Goal: Task Accomplishment & Management: Complete application form

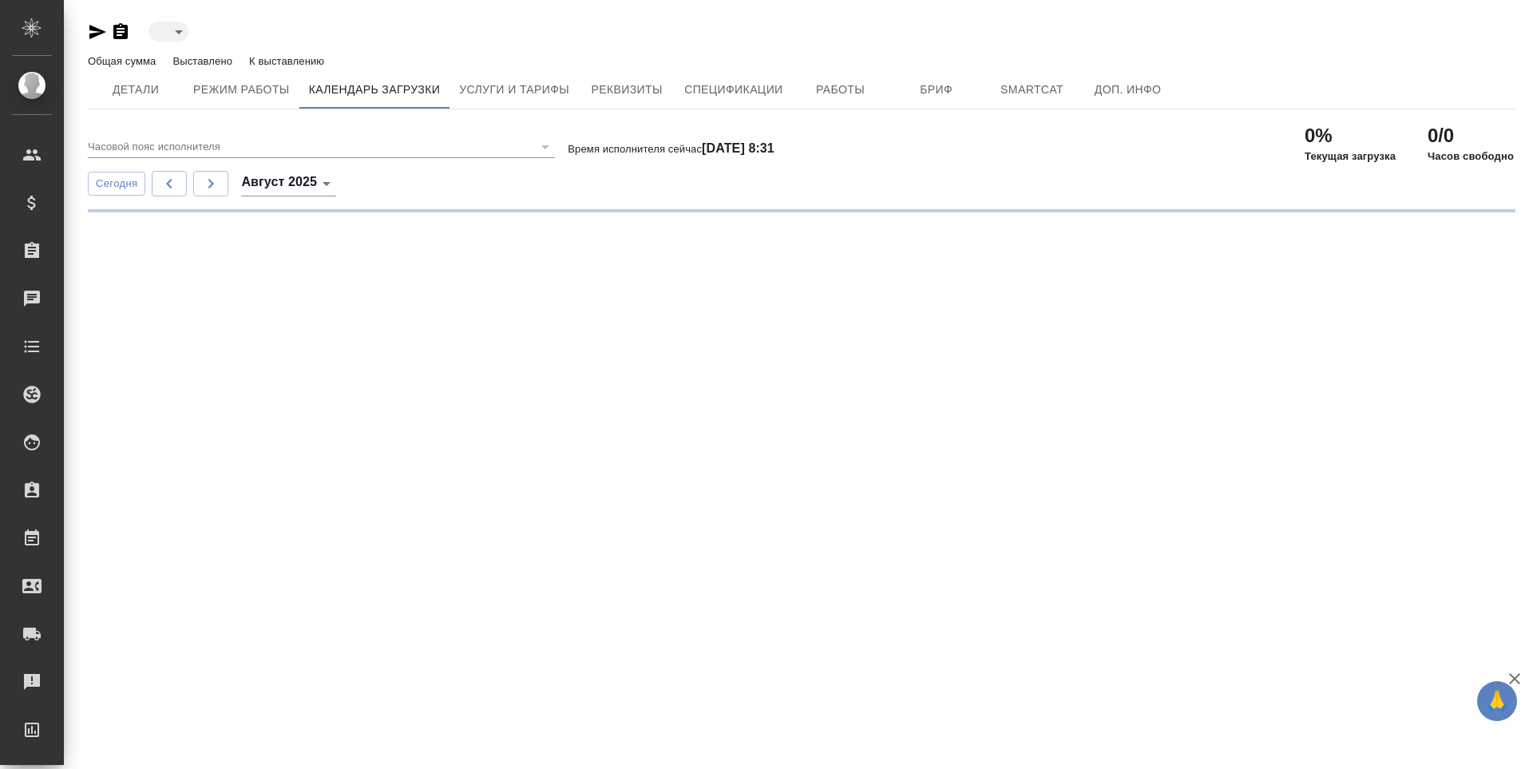
type input "active"
type input "(GMT+03:00) Moscow"
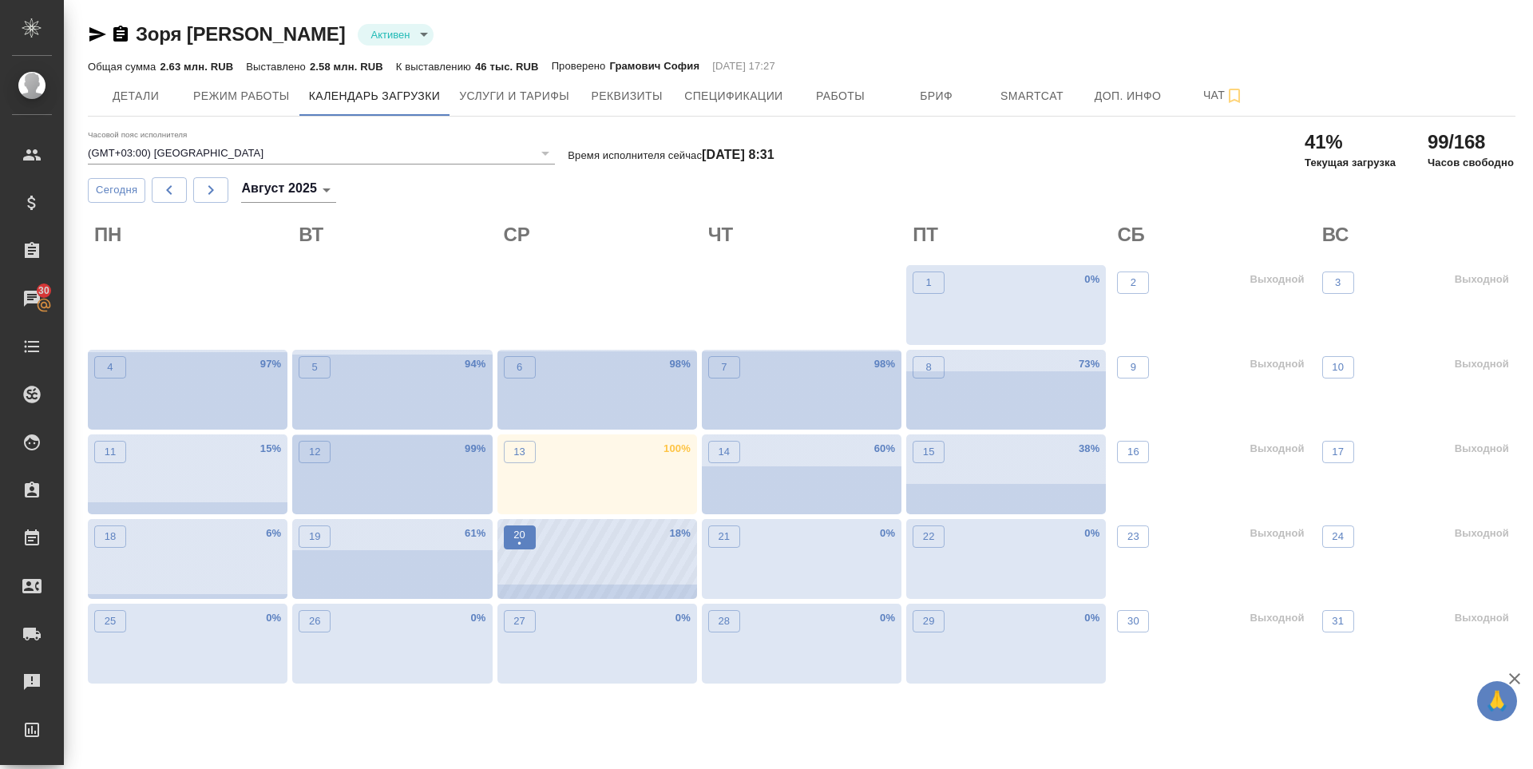
click at [524, 541] on p "•" at bounding box center [519, 544] width 12 height 16
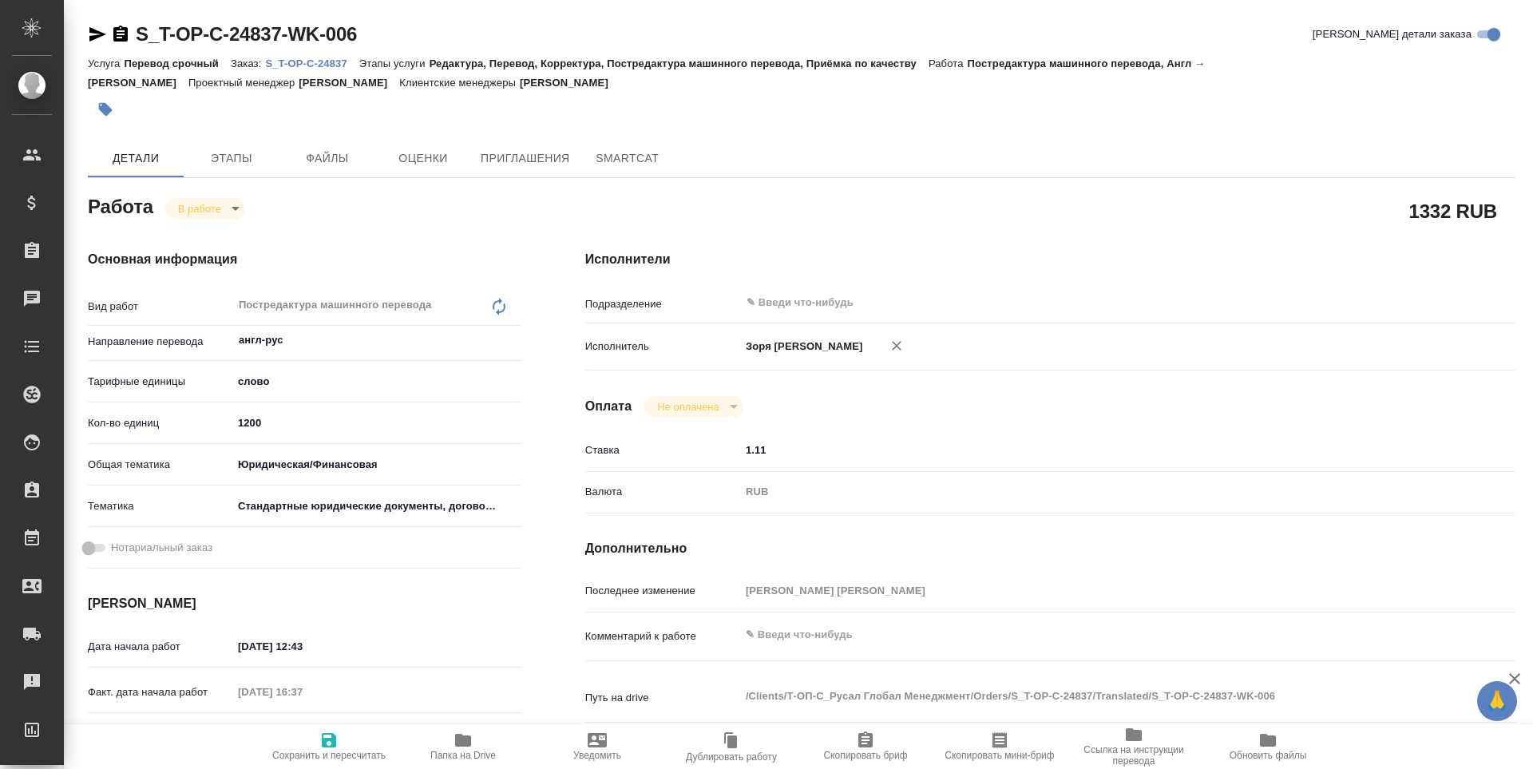
type textarea "x"
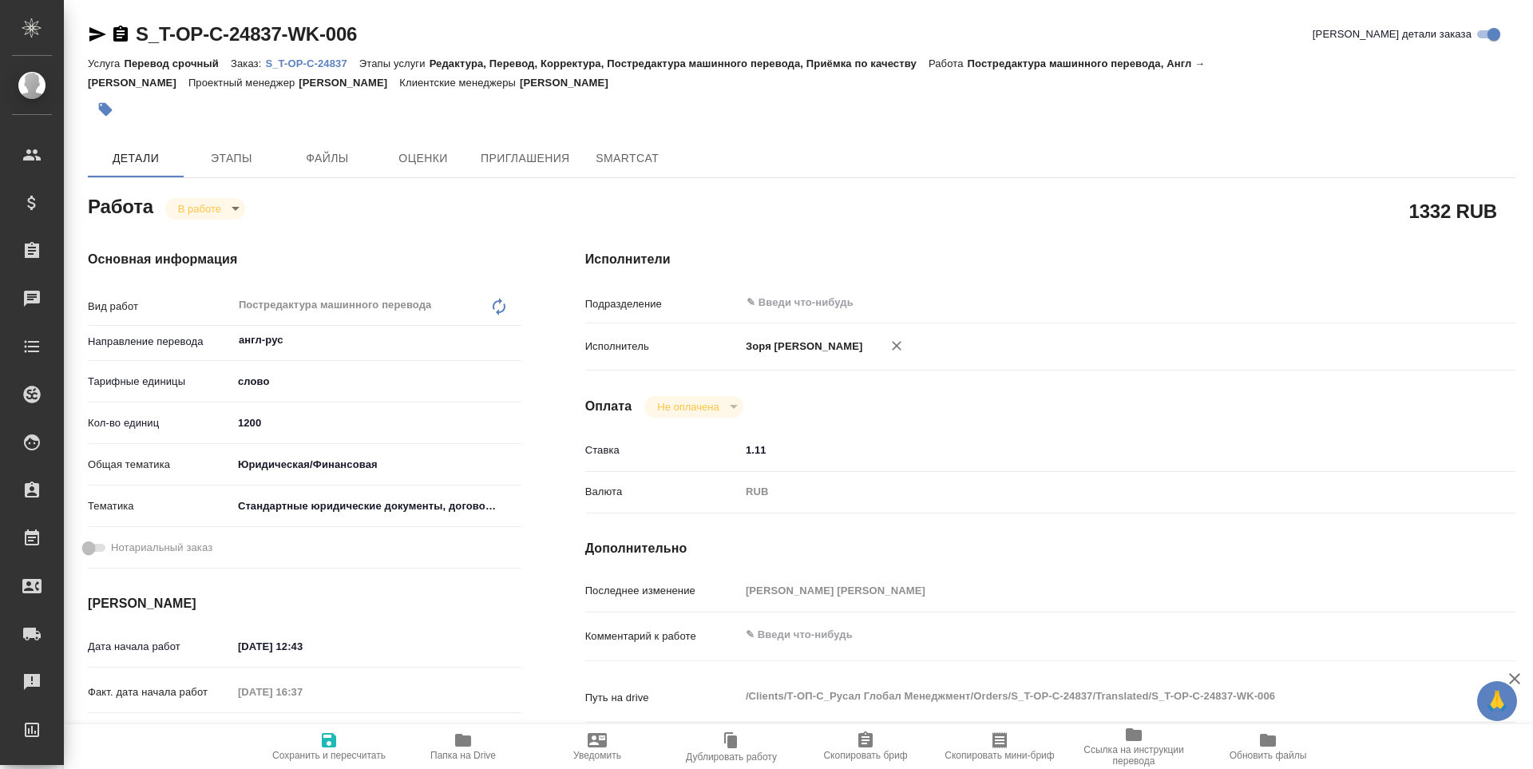
type textarea "x"
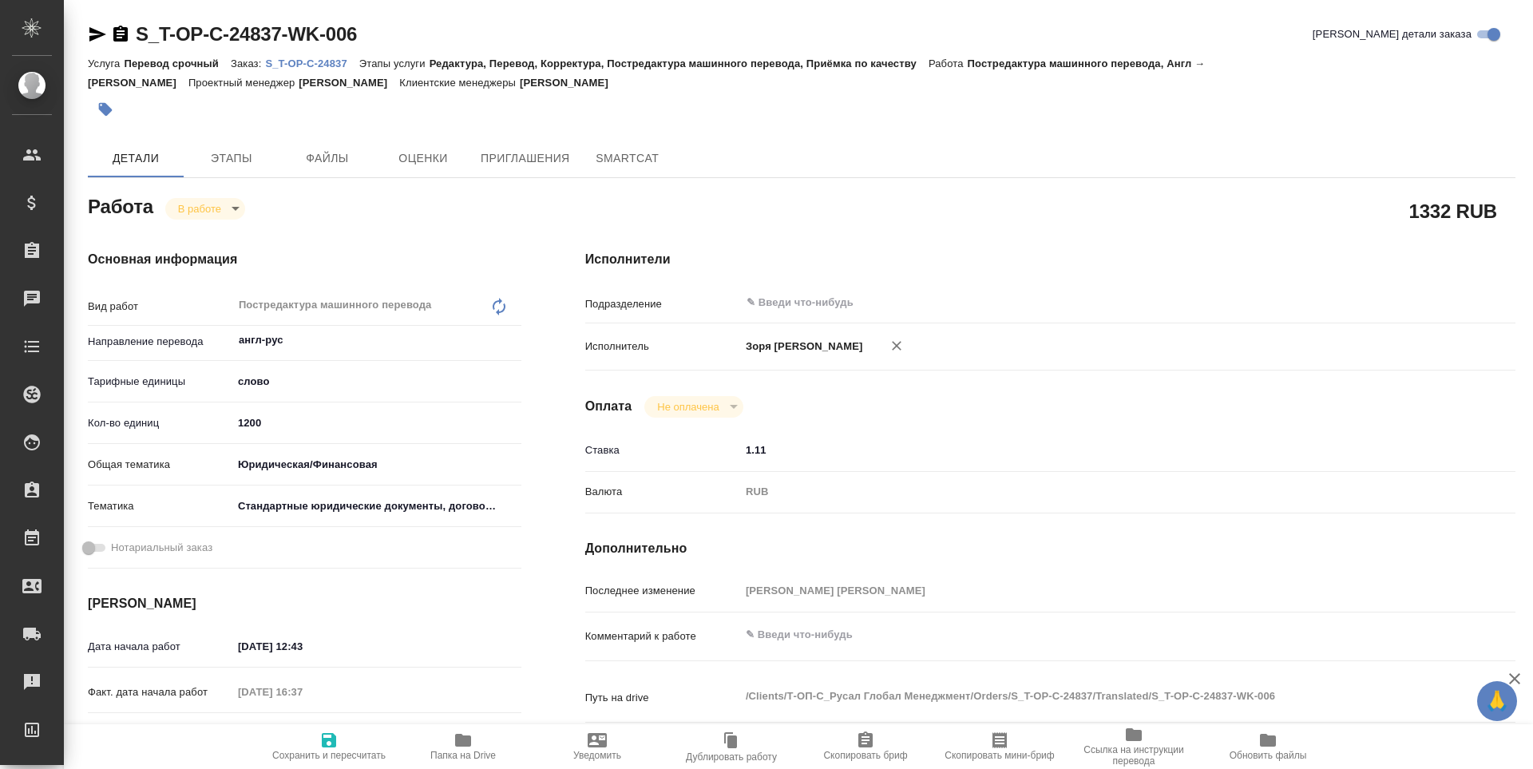
type textarea "x"
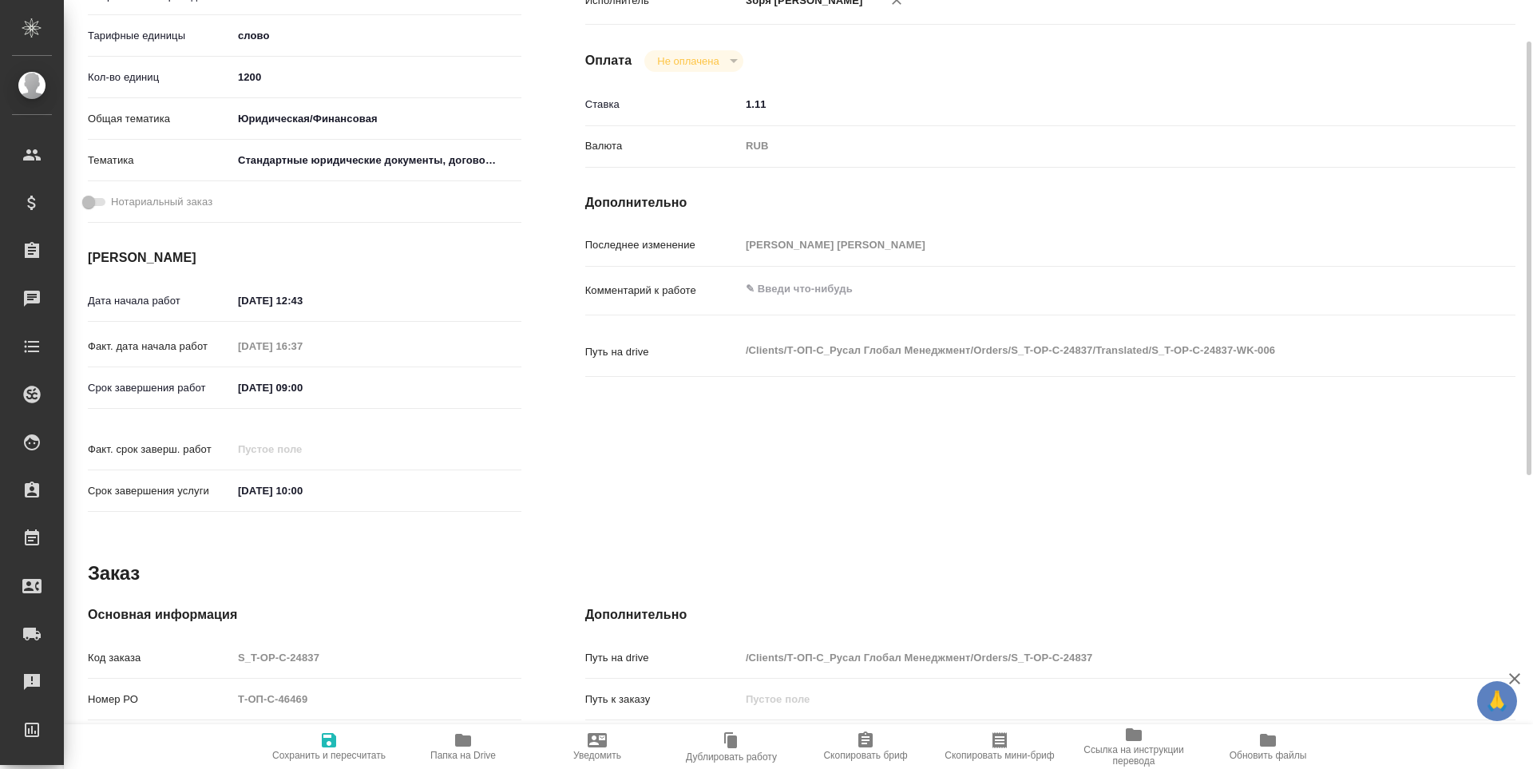
type textarea "x"
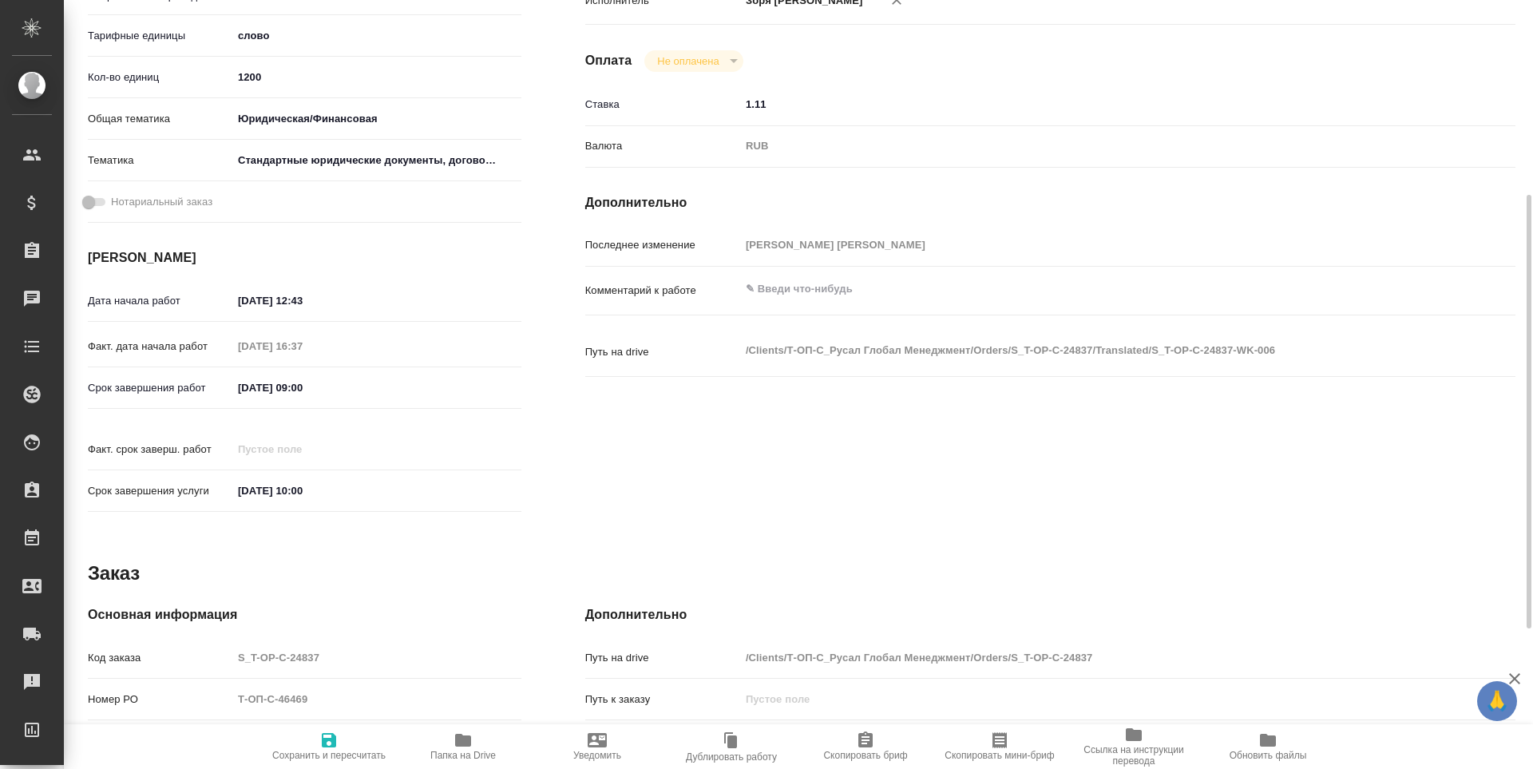
scroll to position [593, 0]
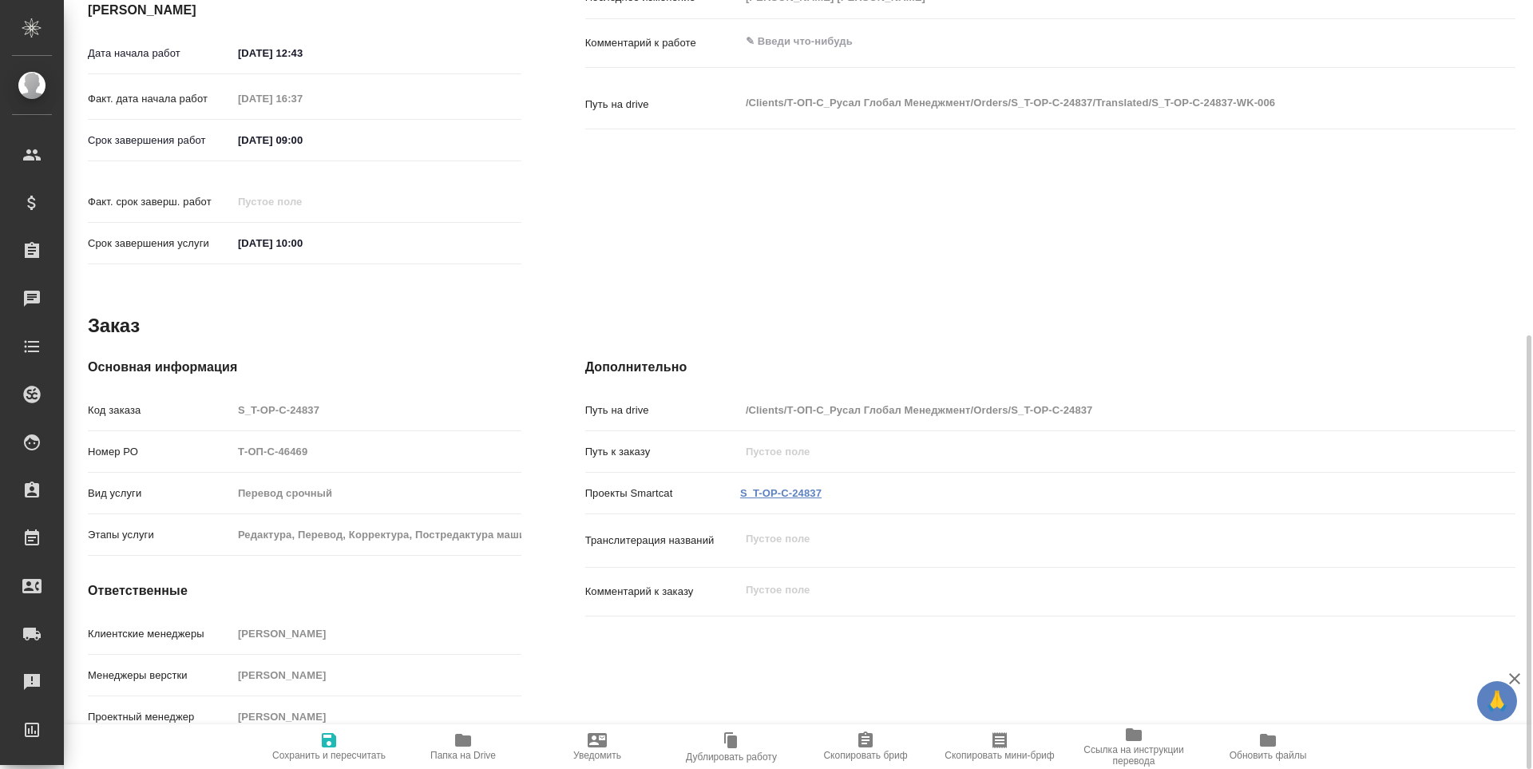
type textarea "x"
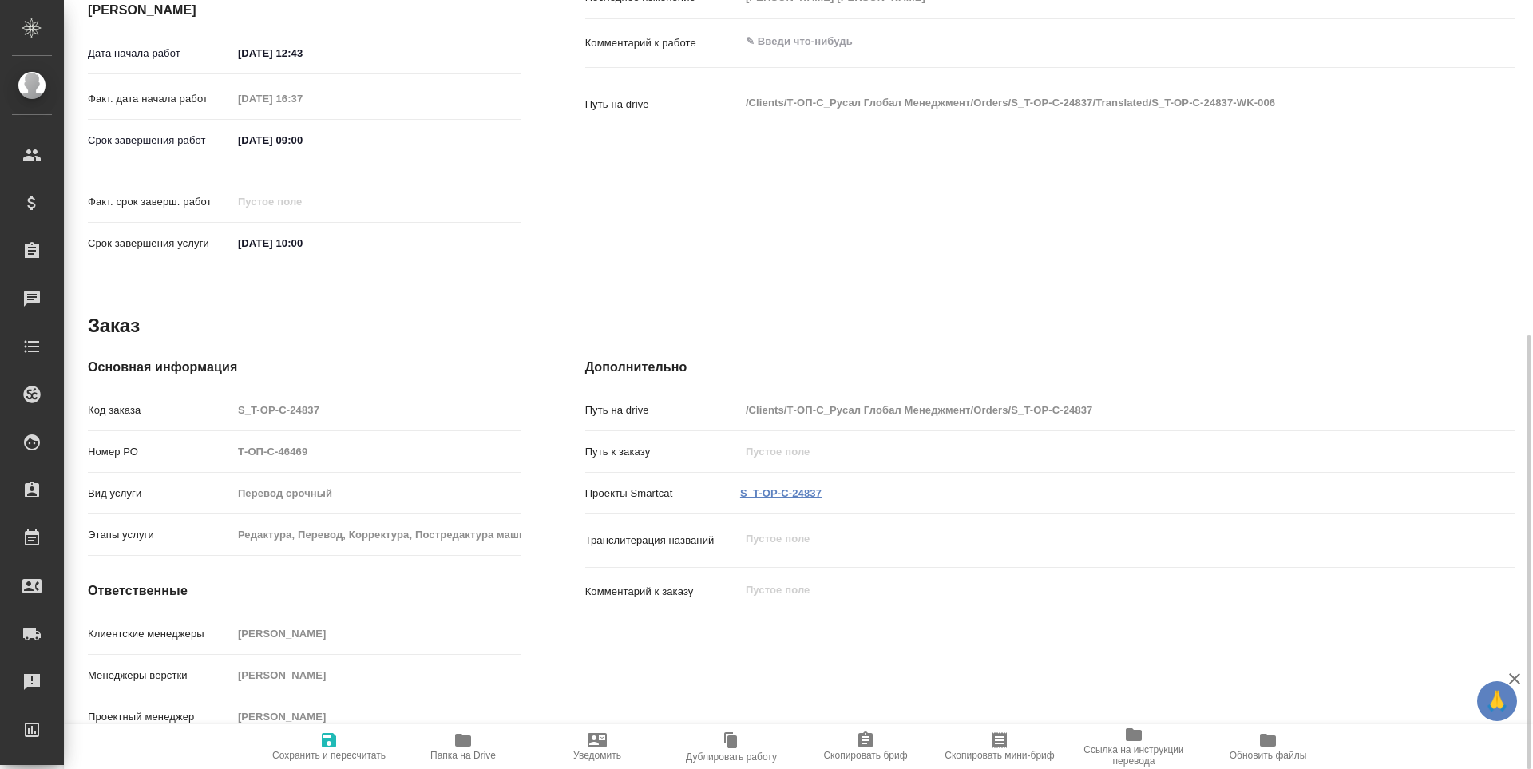
click at [780, 487] on link "S_T-OP-C-24837" at bounding box center [780, 493] width 81 height 12
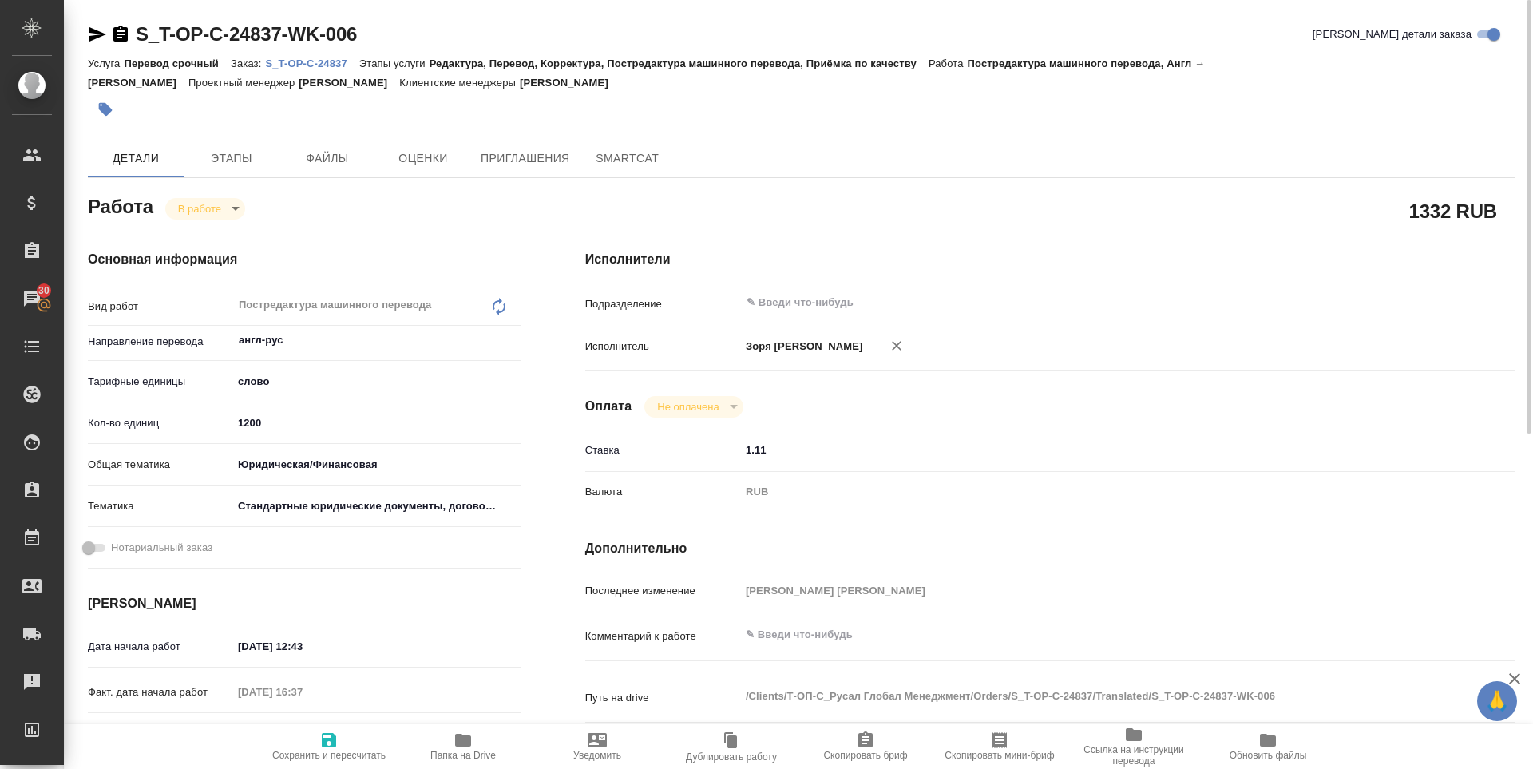
click at [474, 750] on span "Папка на Drive" at bounding box center [462, 755] width 65 height 11
click at [338, 746] on icon "button" at bounding box center [328, 739] width 19 height 19
type textarea "x"
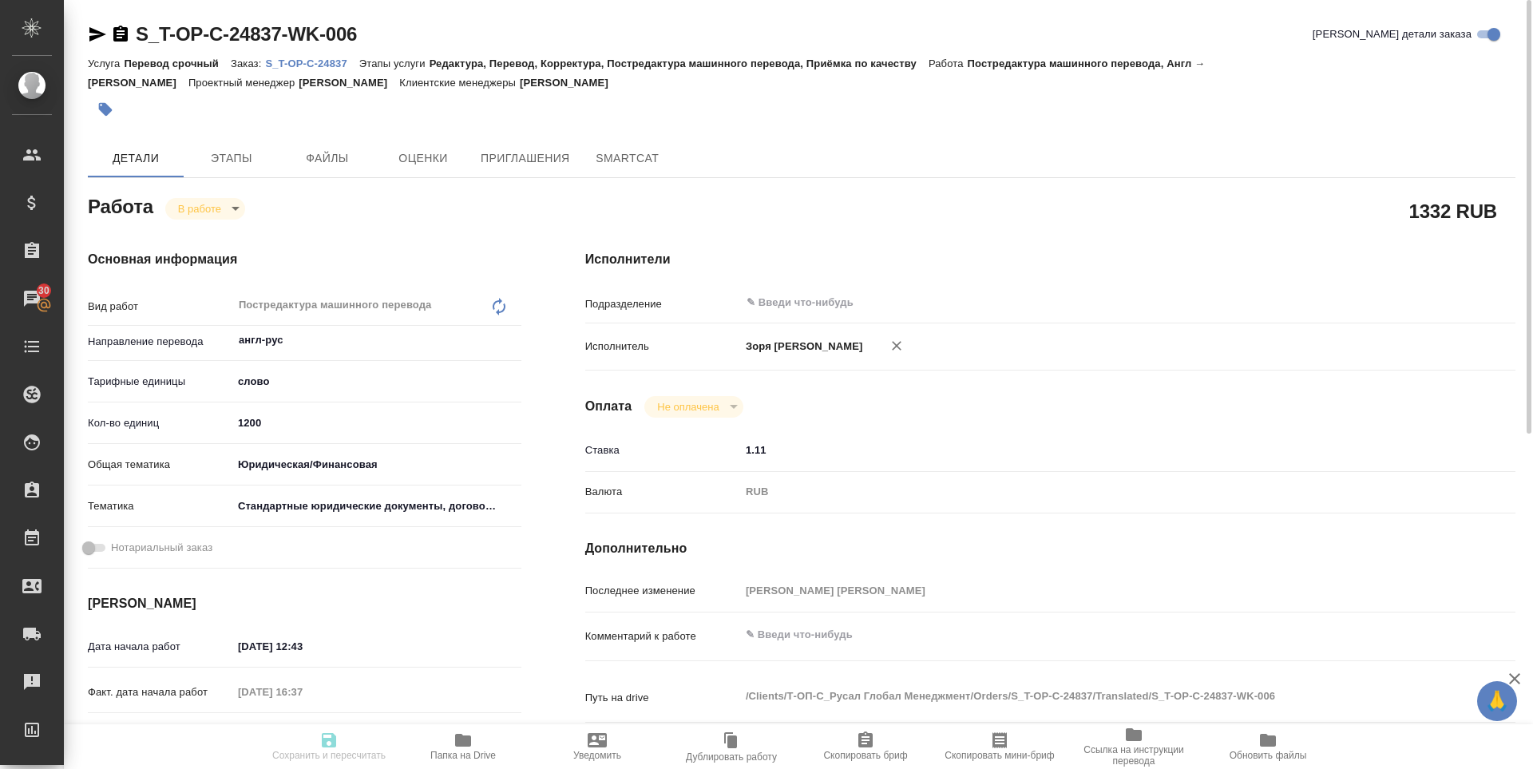
type textarea "x"
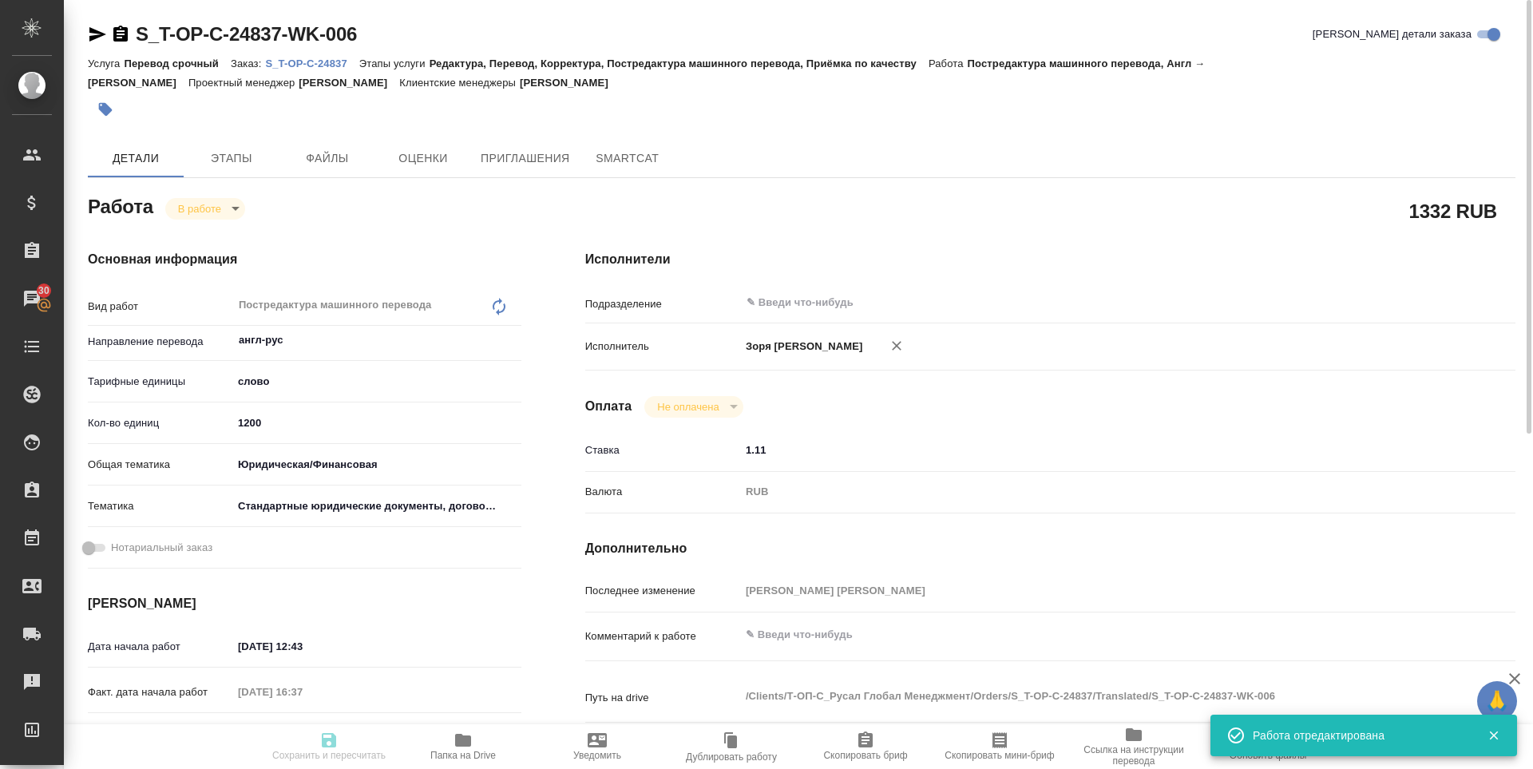
type textarea "x"
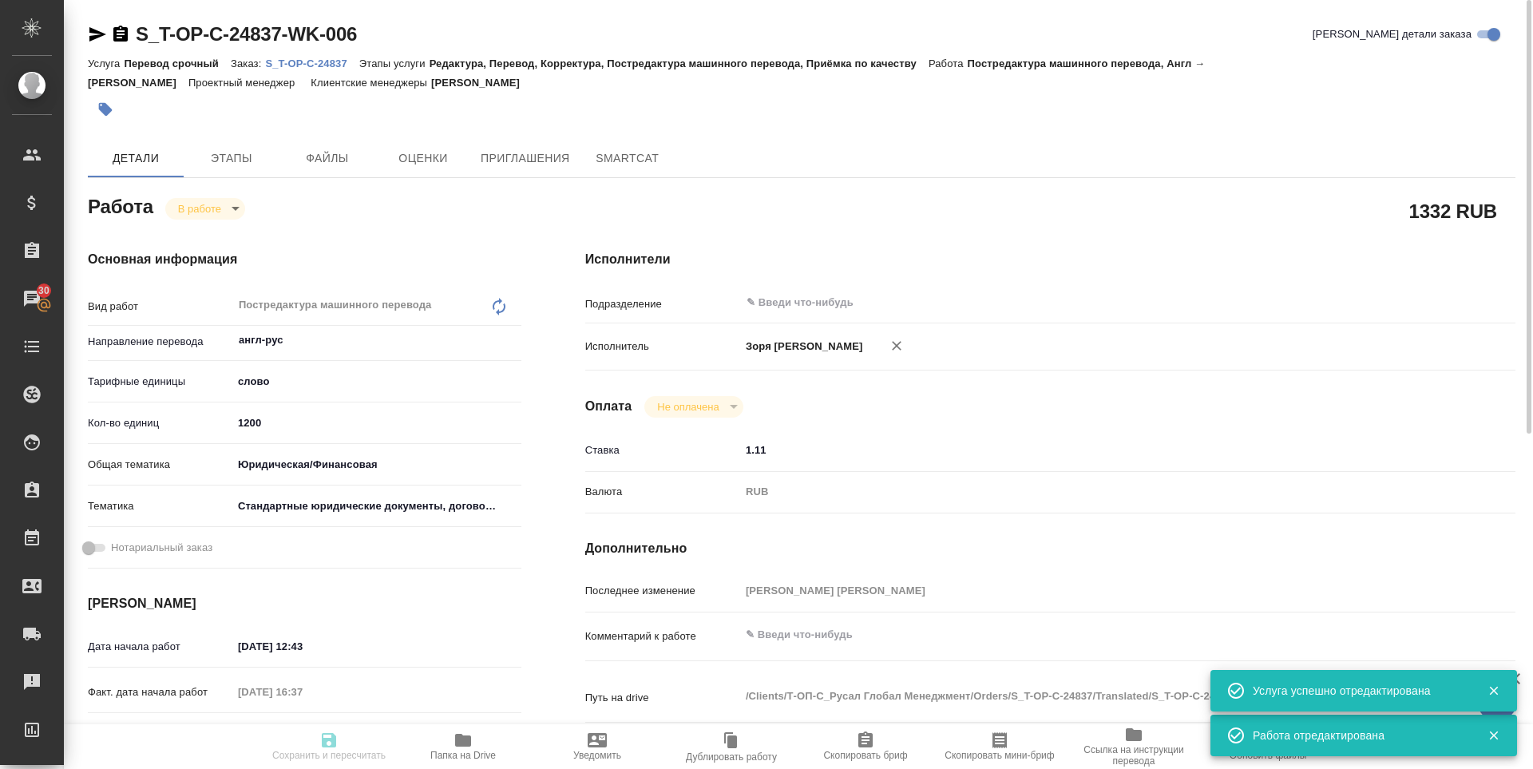
type input "inProgress"
type textarea "Постредактура машинного перевода"
type textarea "x"
type input "англ-рус"
type input "5a8b1489cc6b4906c91bfd90"
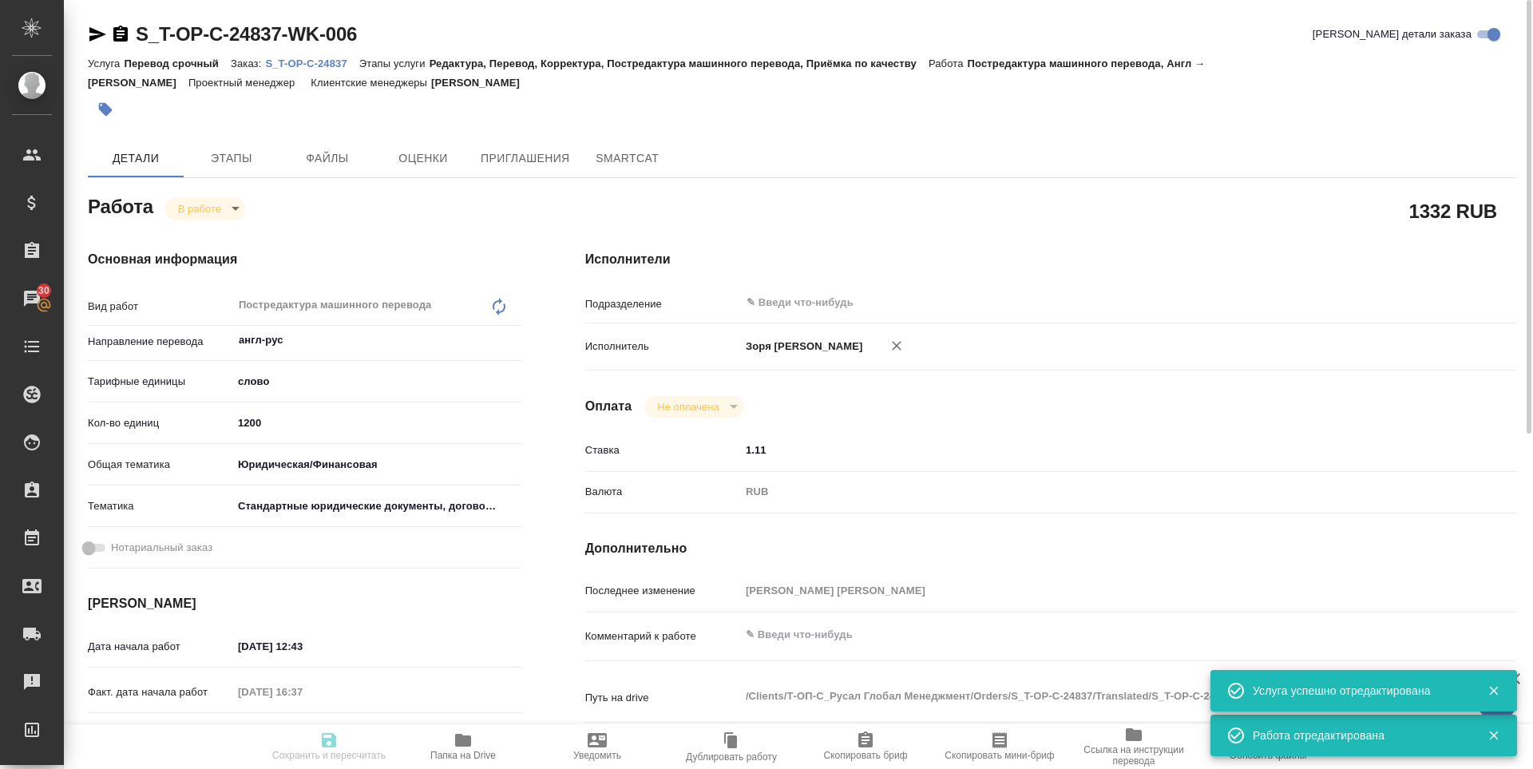
type input "1200"
type input "yr-fn"
type input "5f647205b73bc97568ca66bf"
type input "19.08.2025 12:43"
type input "19.08.2025 16:37"
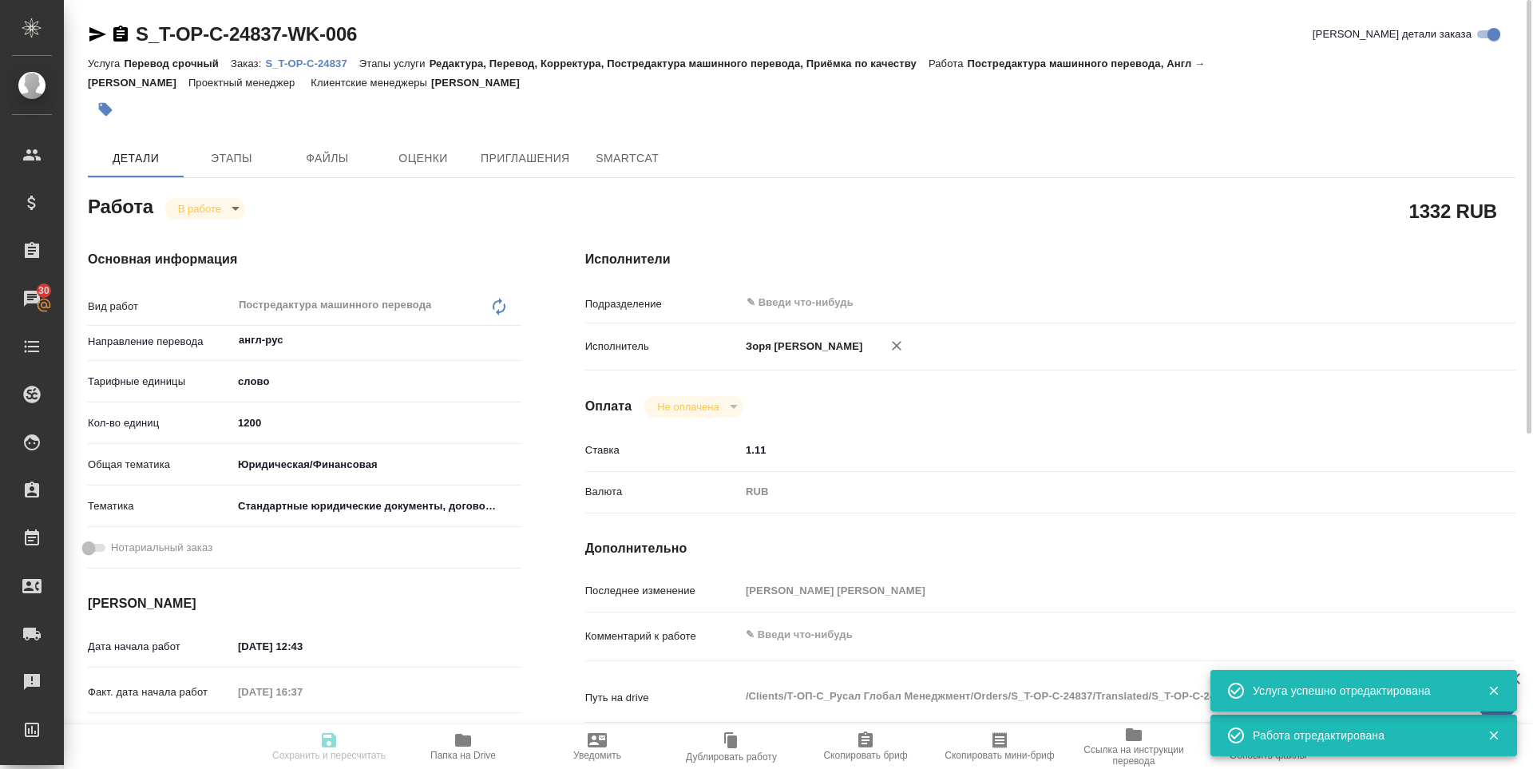
type input "21.08.2025 09:00"
type input "21.08.2025 10:00"
type input "notPayed"
type input "1.11"
type input "RUB"
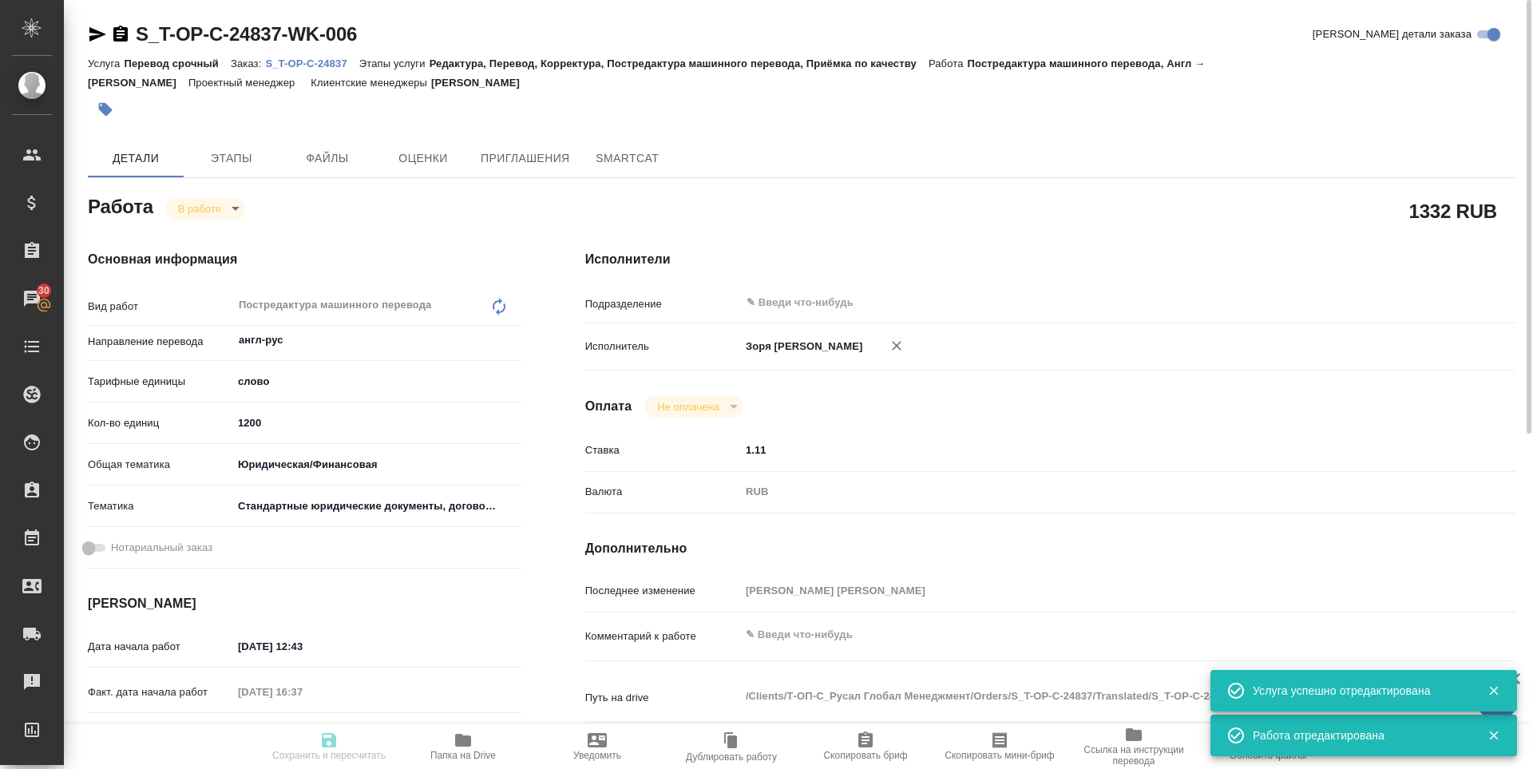
type input "[PERSON_NAME] [PERSON_NAME]"
type textarea "x"
type textarea "/Clients/Т-ОП-С_Русал Глобал Менеджмент/Orders/S_T-OP-C-24837/Translated/S_T-OP…"
type textarea "x"
type input "S_T-OP-C-24837"
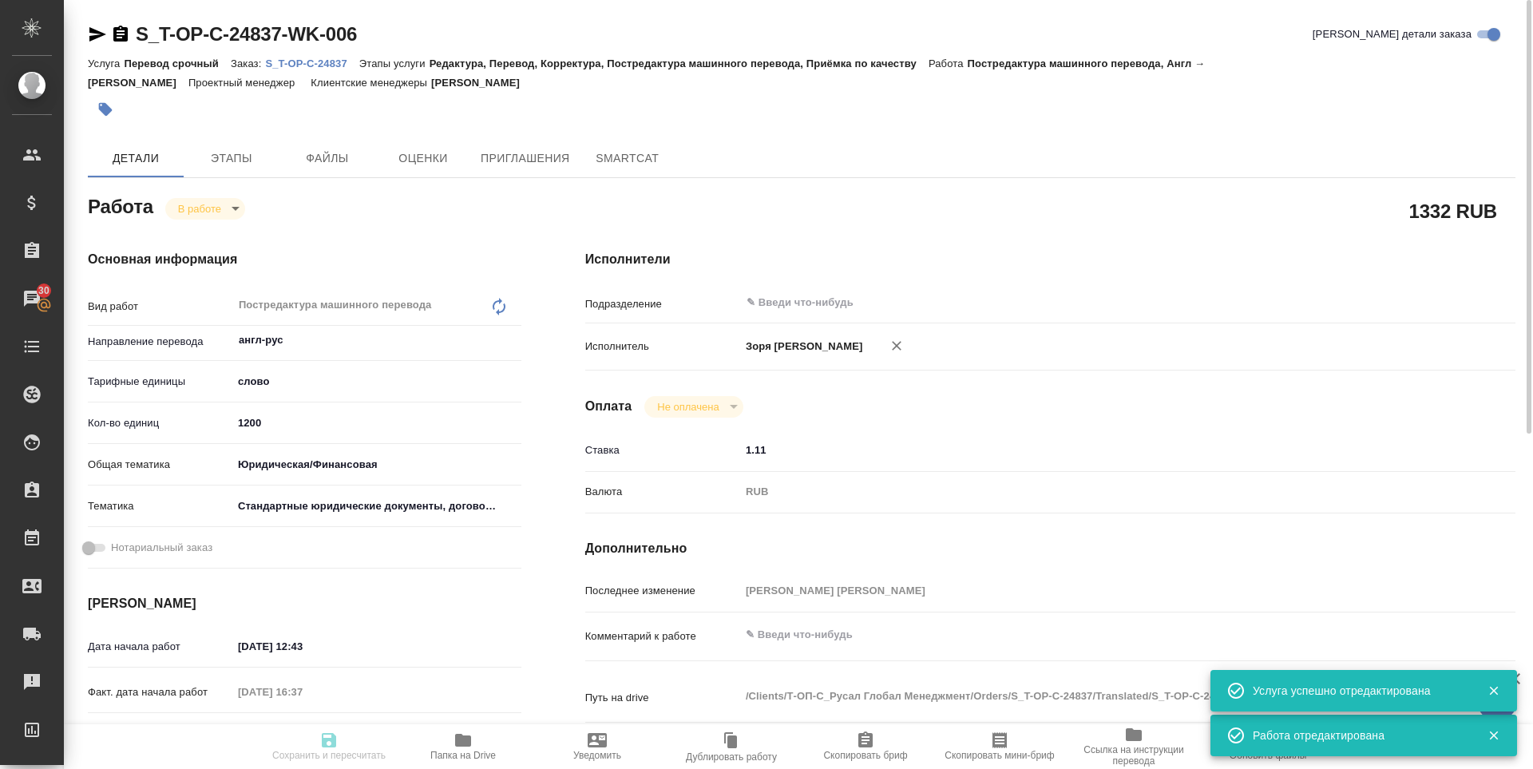
type input "Т-ОП-С-46469"
type input "Перевод срочный"
type input "Редактура, Перевод, Корректура, Постредактура машинного перевода, Приёмка по ка…"
type input "[PERSON_NAME]"
type input "Малофеева Екатерина"
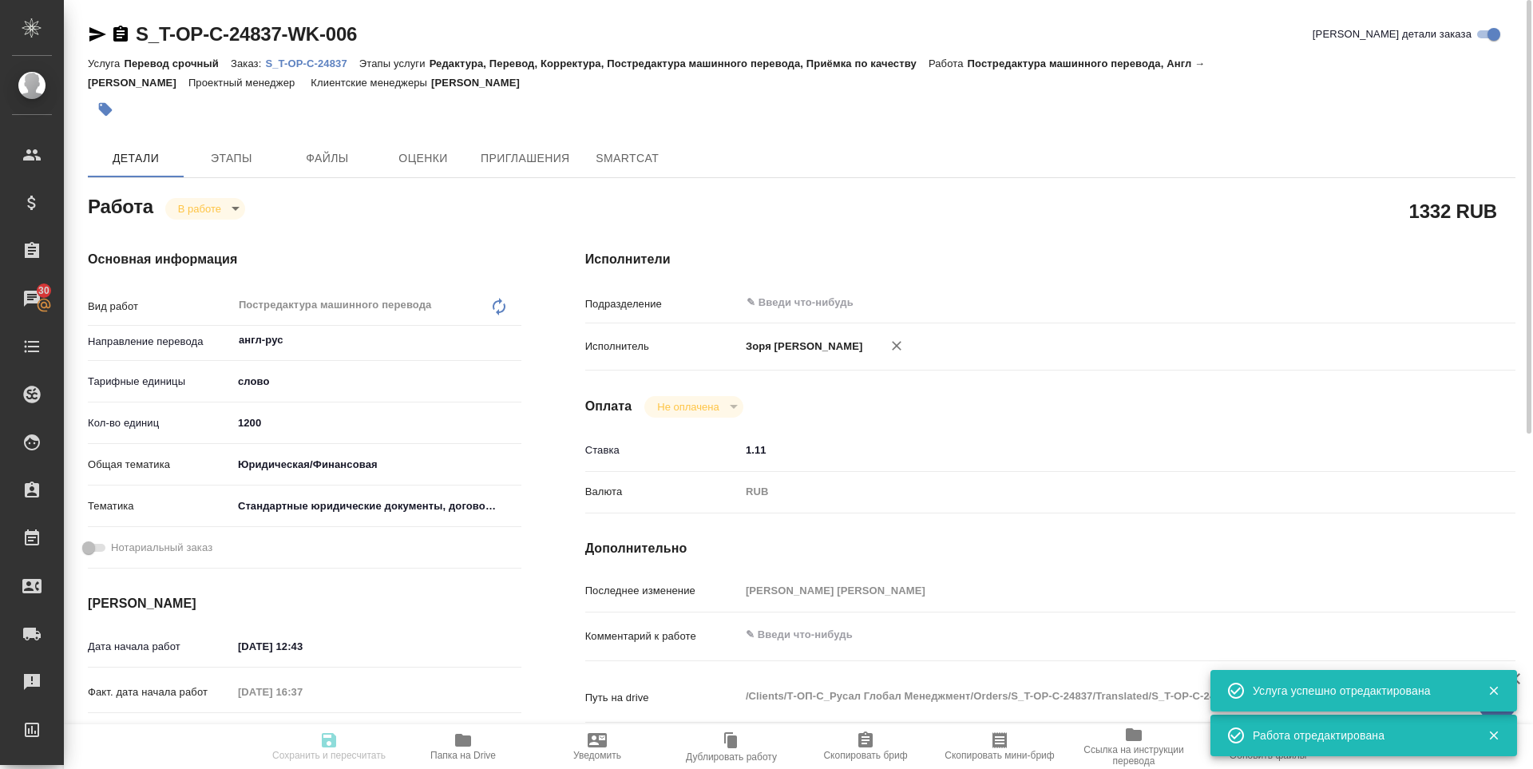
type input "/Clients/Т-ОП-С_Русал Глобал Менеджмент/Orders/S_T-OP-C-24837"
type textarea "x"
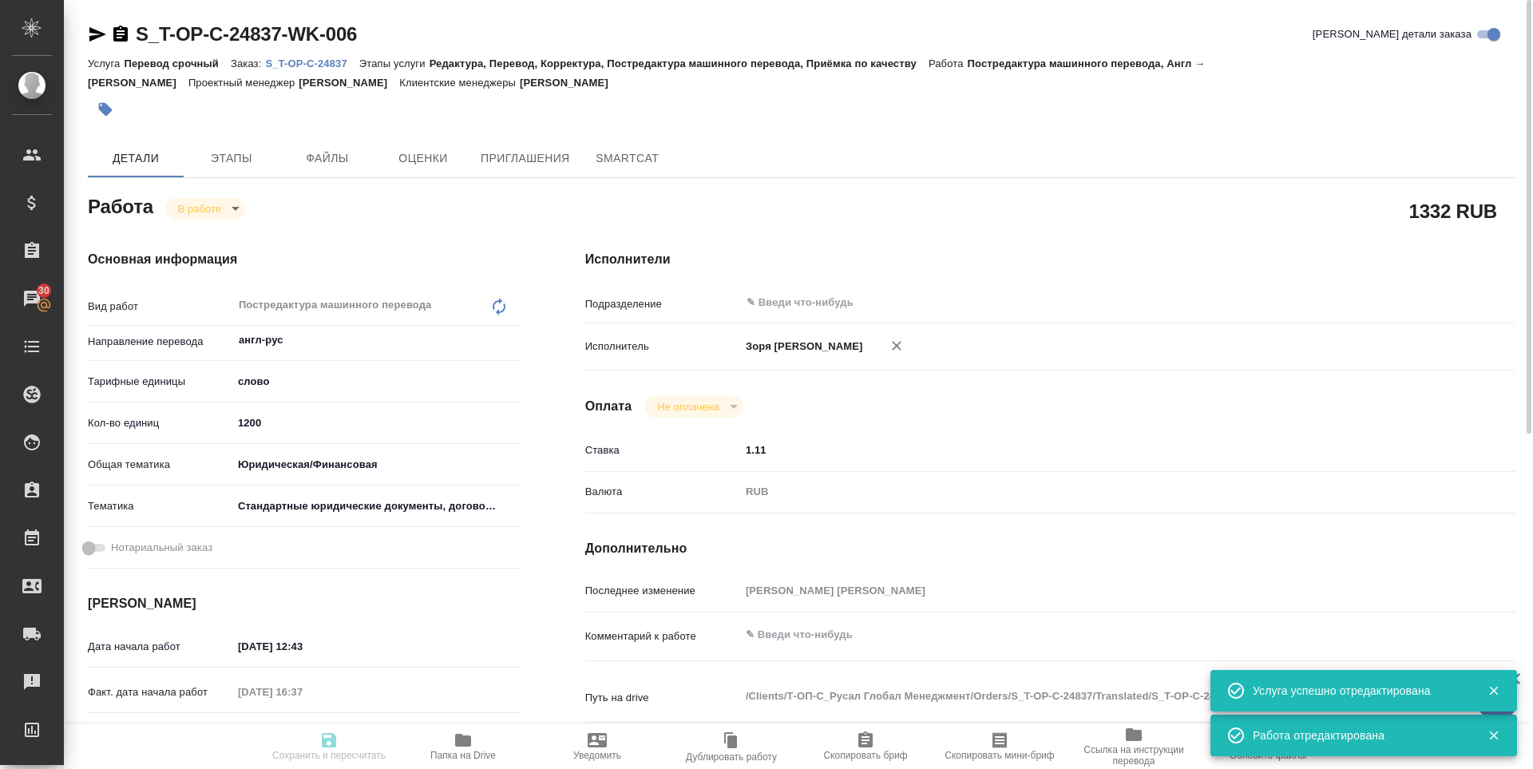
type textarea "x"
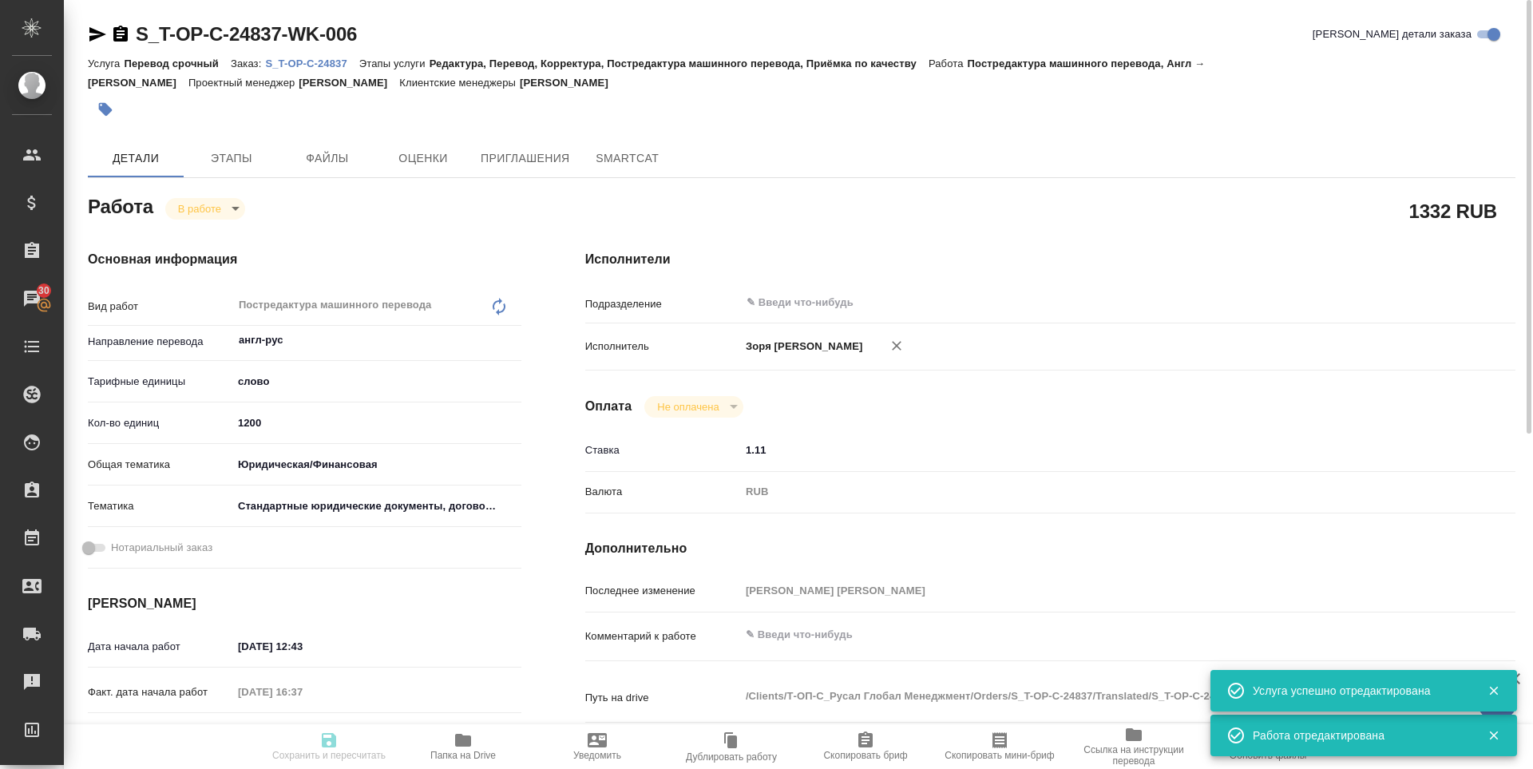
type textarea "x"
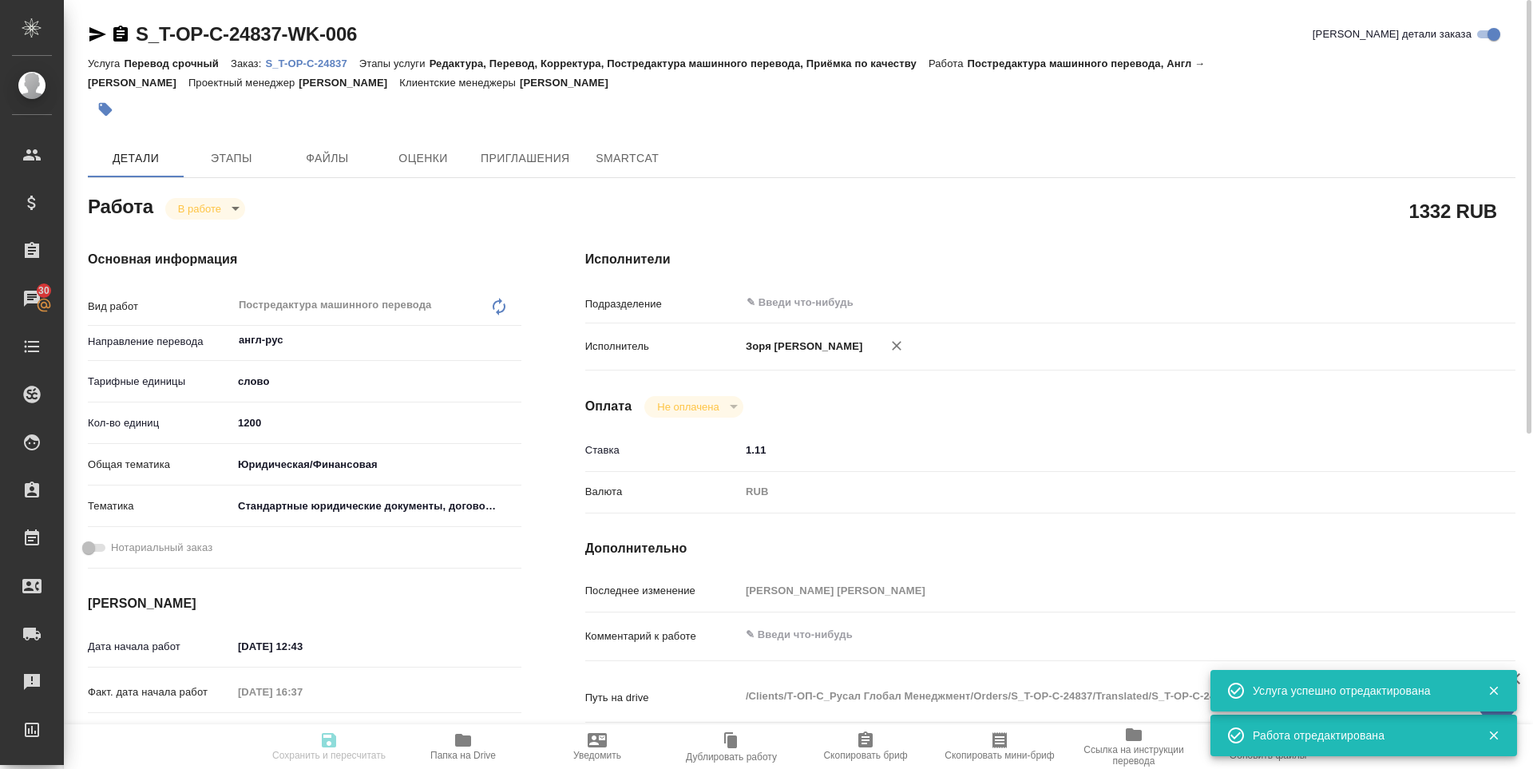
type textarea "x"
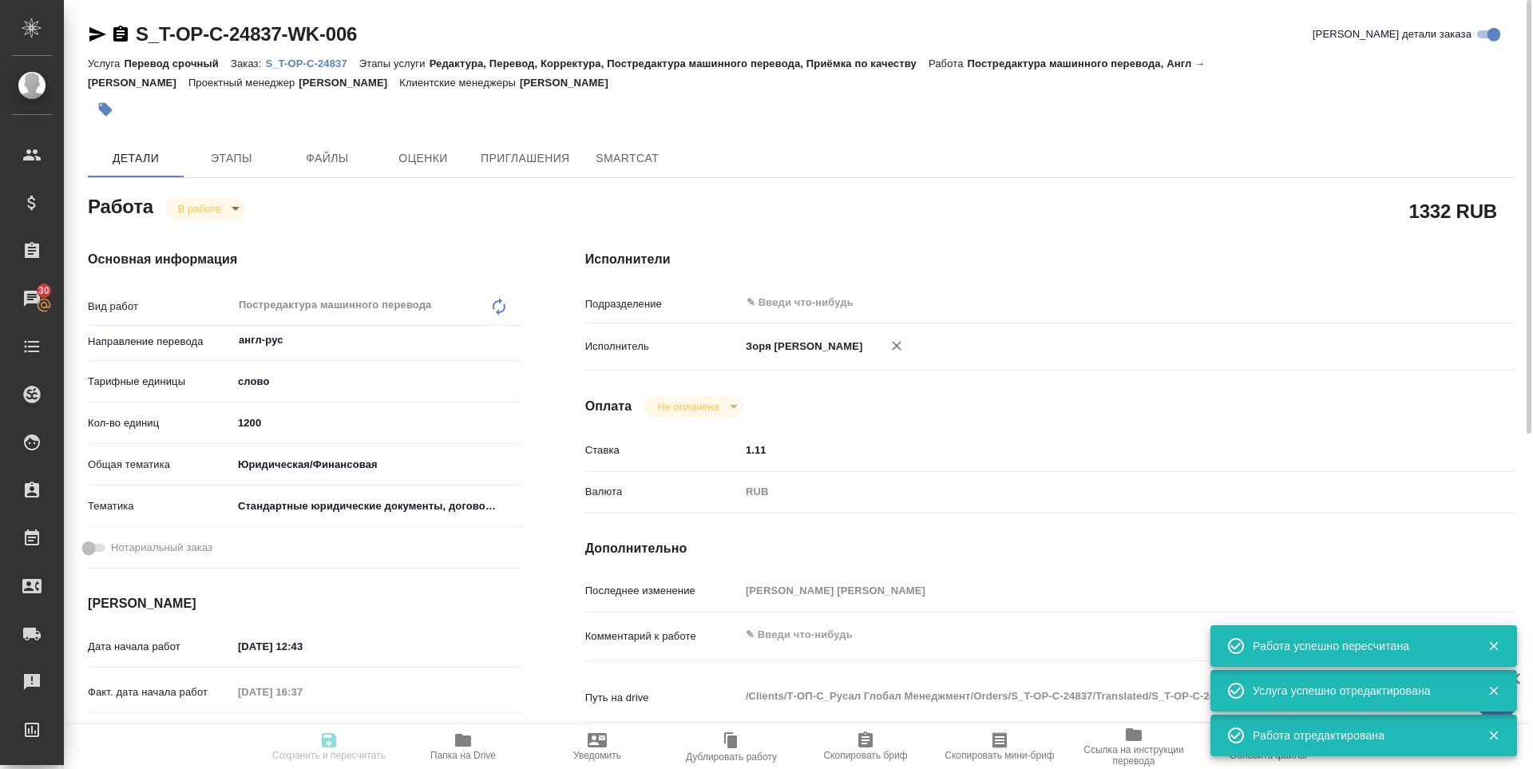
type textarea "x"
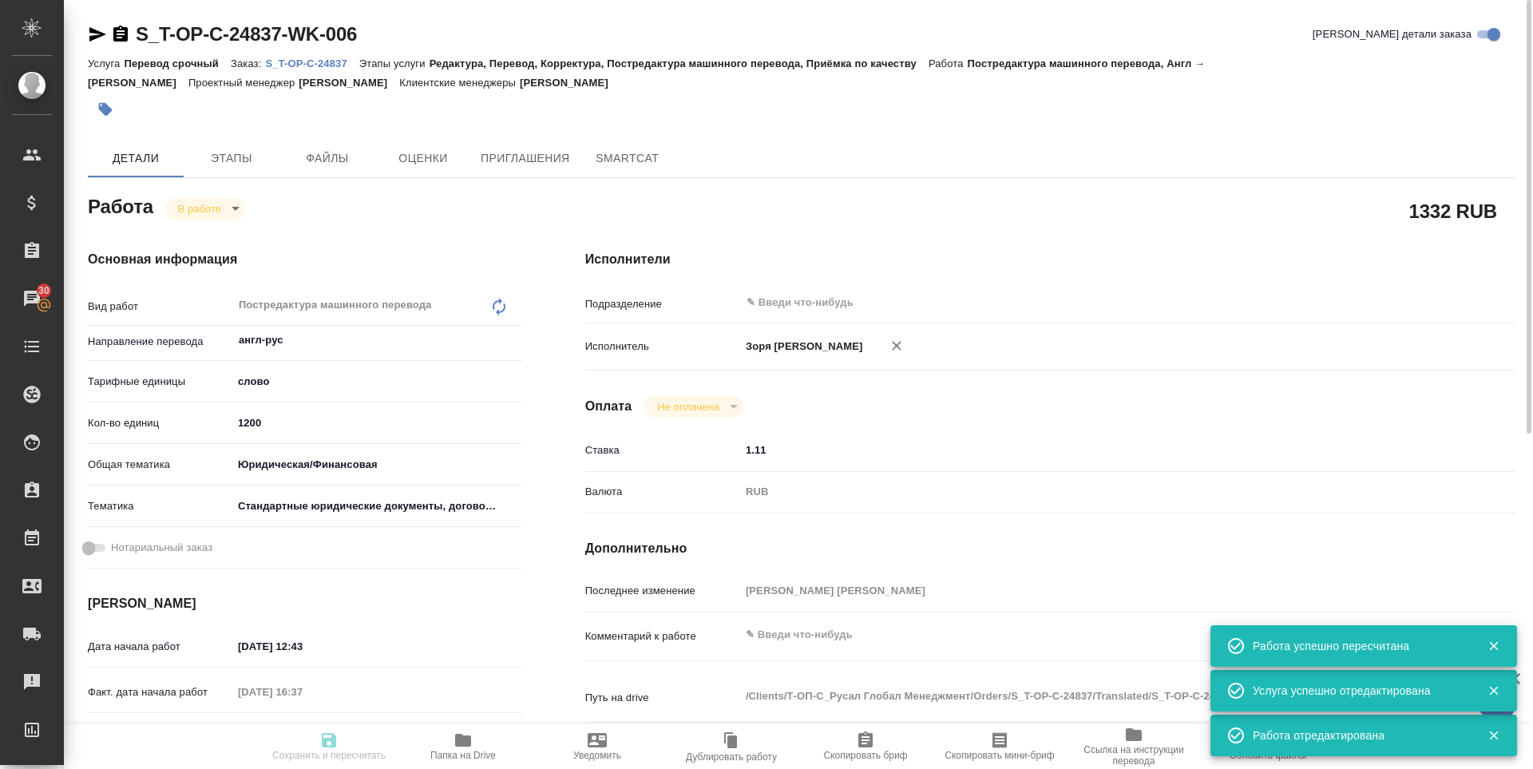
type input "inProgress"
type textarea "Постредактура машинного перевода"
type textarea "x"
type input "англ-рус"
type input "5a8b1489cc6b4906c91bfd90"
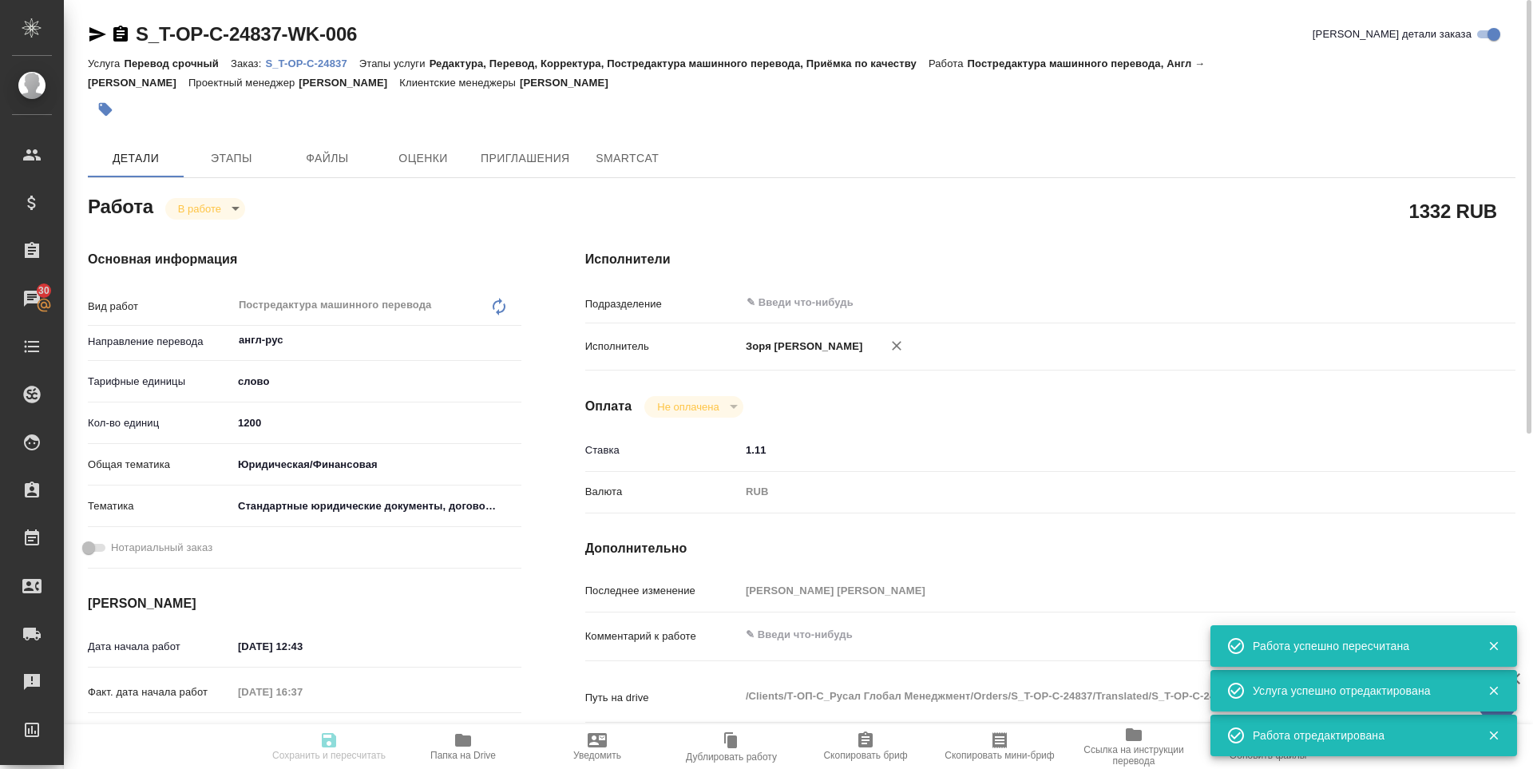
type input "0"
type input "yr-fn"
type input "5f647205b73bc97568ca66bf"
type input "19.08.2025 12:43"
type input "19.08.2025 16:37"
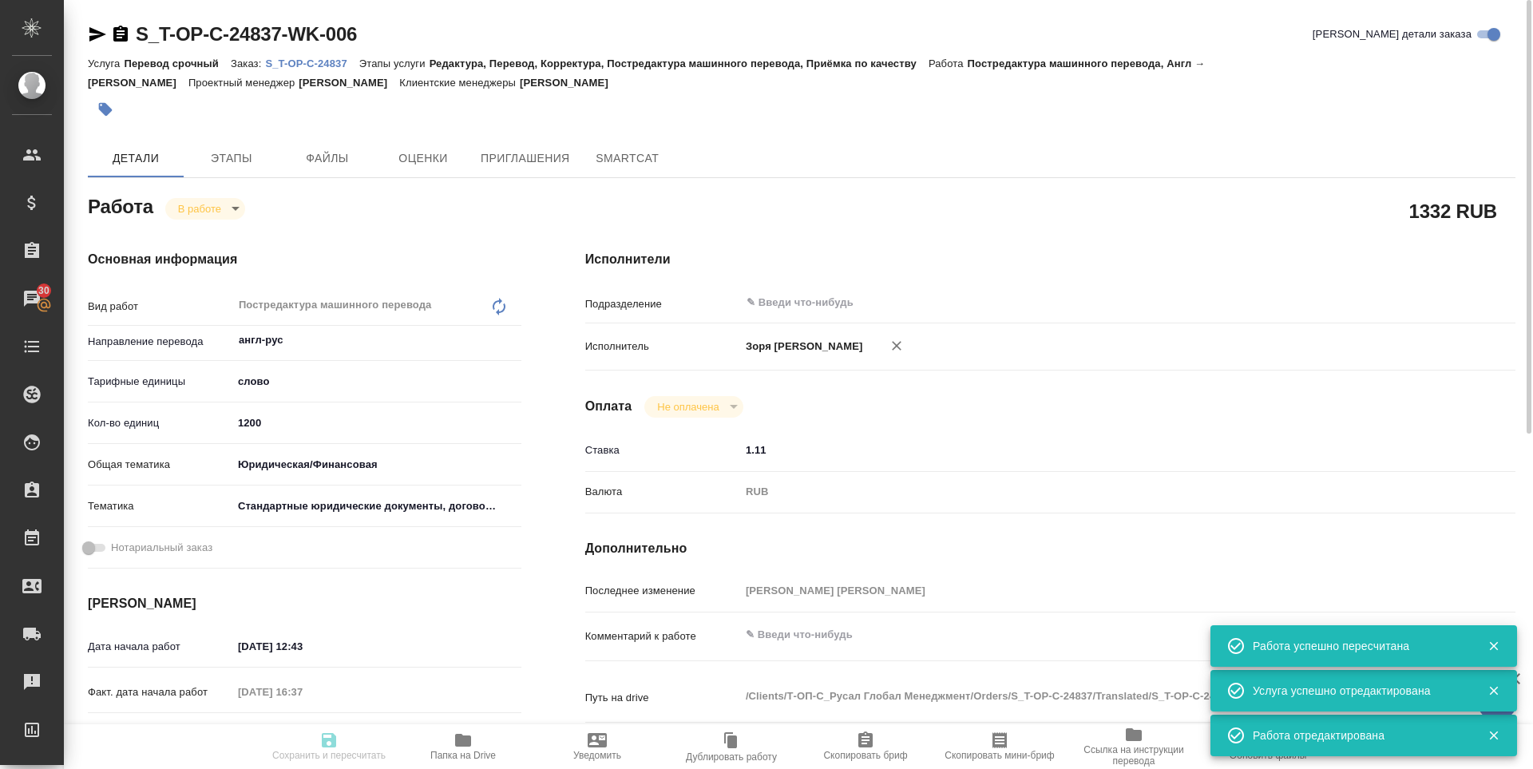
type input "21.08.2025 09:00"
type input "21.08.2025 10:00"
type input "notPayed"
type input "1.11"
type input "RUB"
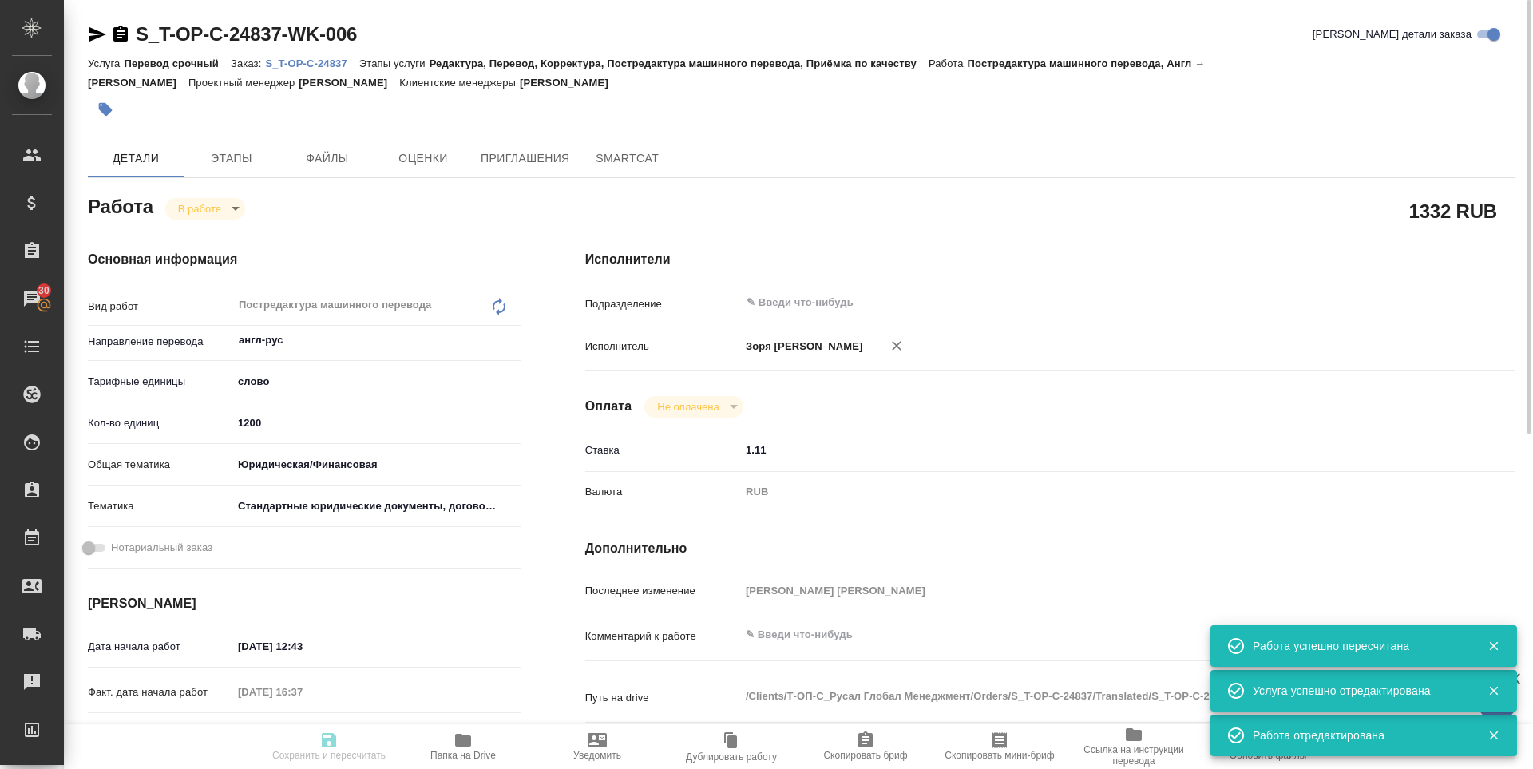
type input "[PERSON_NAME] [PERSON_NAME]"
type textarea "x"
type textarea "/Clients/Т-ОП-С_Русал Глобал Менеджмент/Orders/S_T-OP-C-24837/Translated/S_T-OP…"
type textarea "x"
type input "S_T-OP-C-24837"
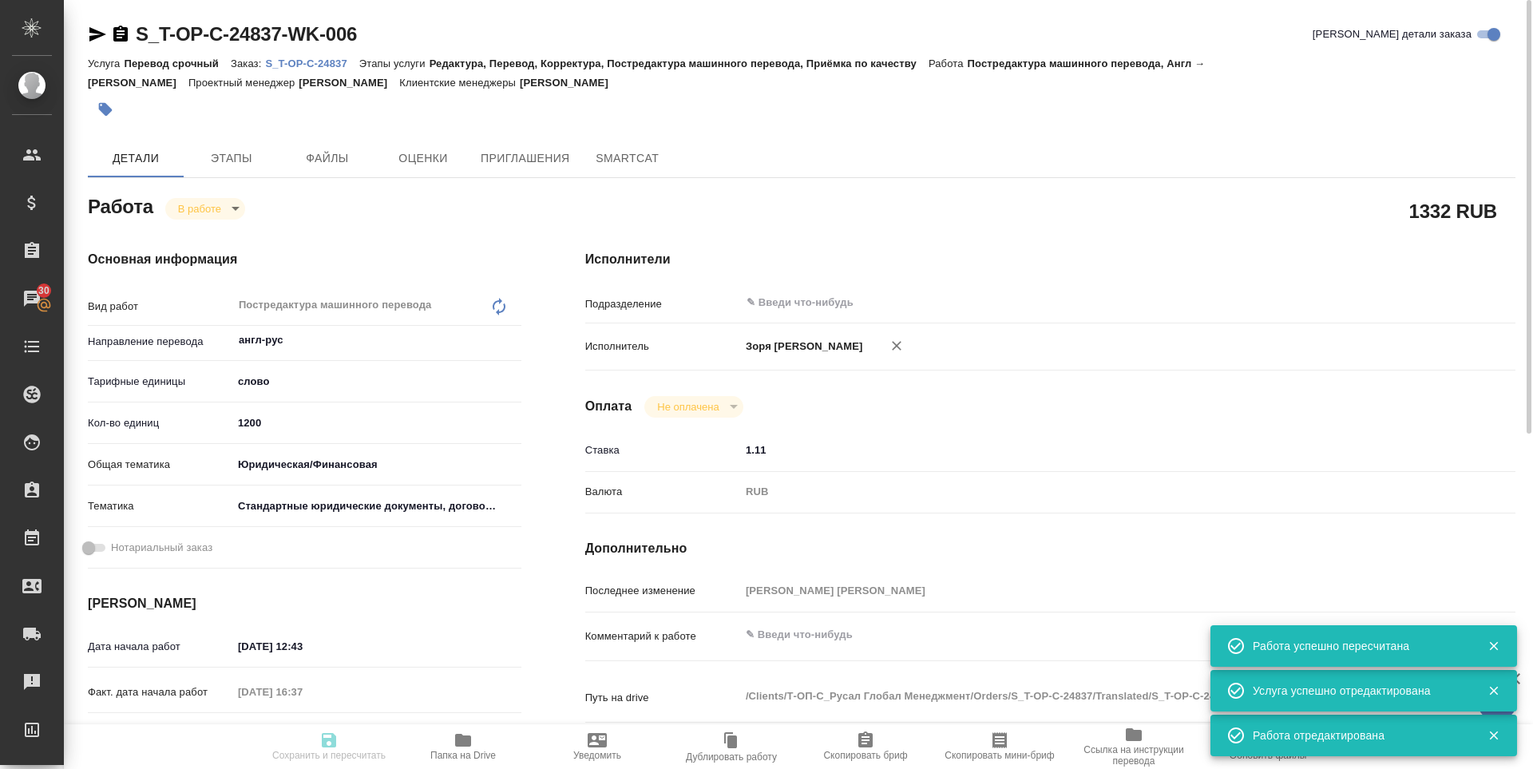
type input "Т-ОП-С-46469"
type input "Перевод срочный"
type input "Редактура, Перевод, Корректура, Постредактура машинного перевода, Приёмка по ка…"
type input "[PERSON_NAME]"
type input "Малофеева Екатерина"
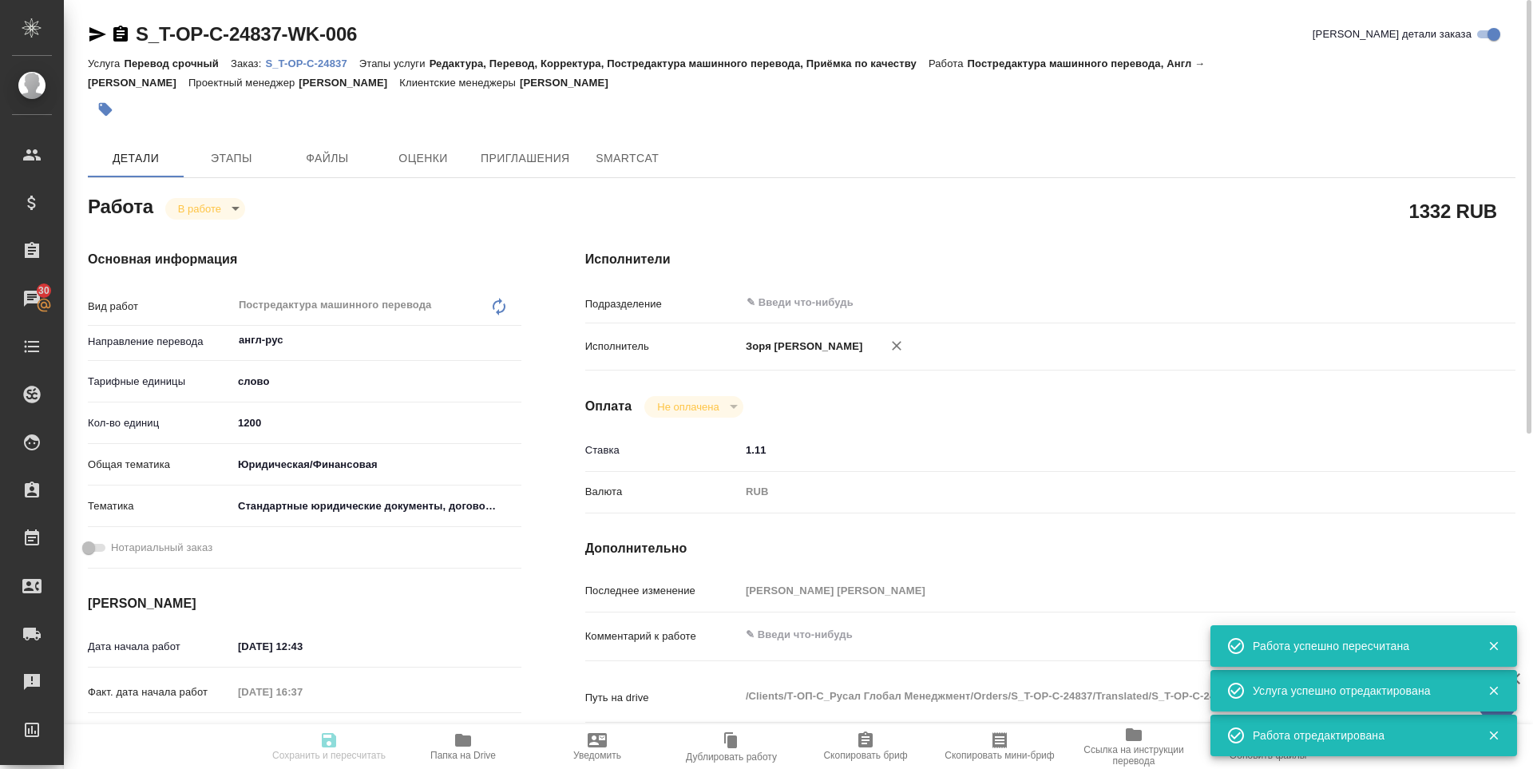
type input "/Clients/Т-ОП-С_Русал Глобал Менеджмент/Orders/S_T-OP-C-24837"
type textarea "x"
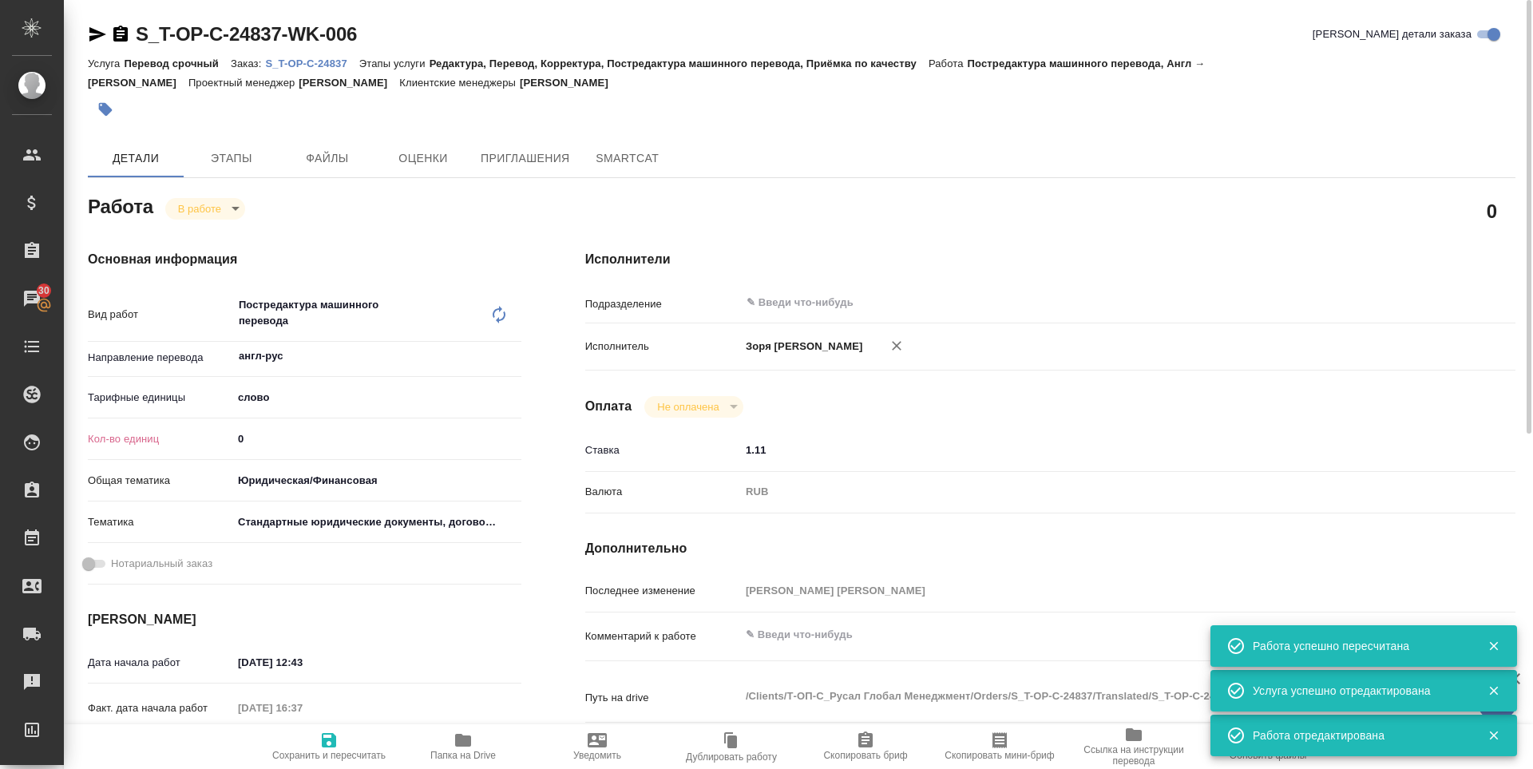
type textarea "x"
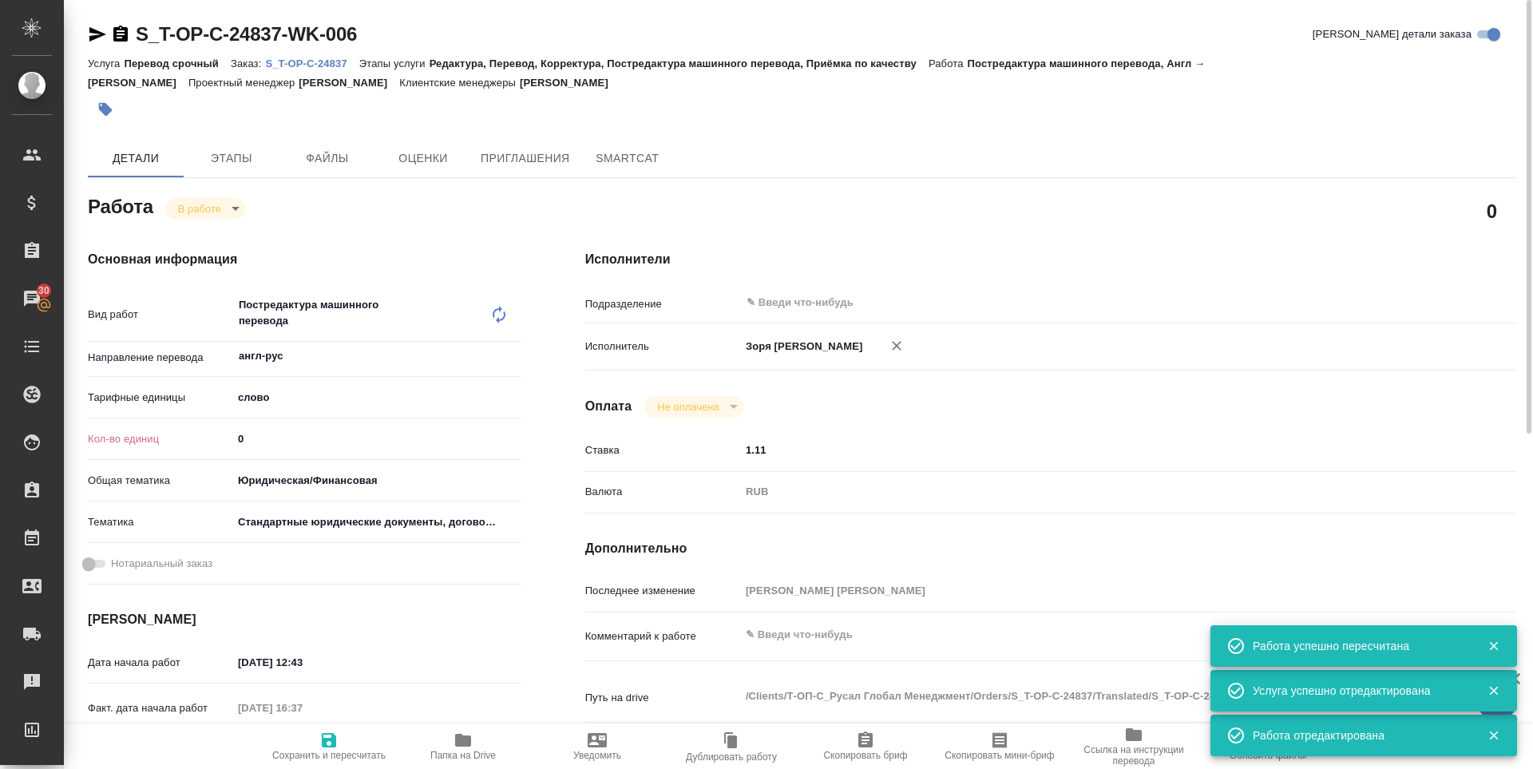
type textarea "x"
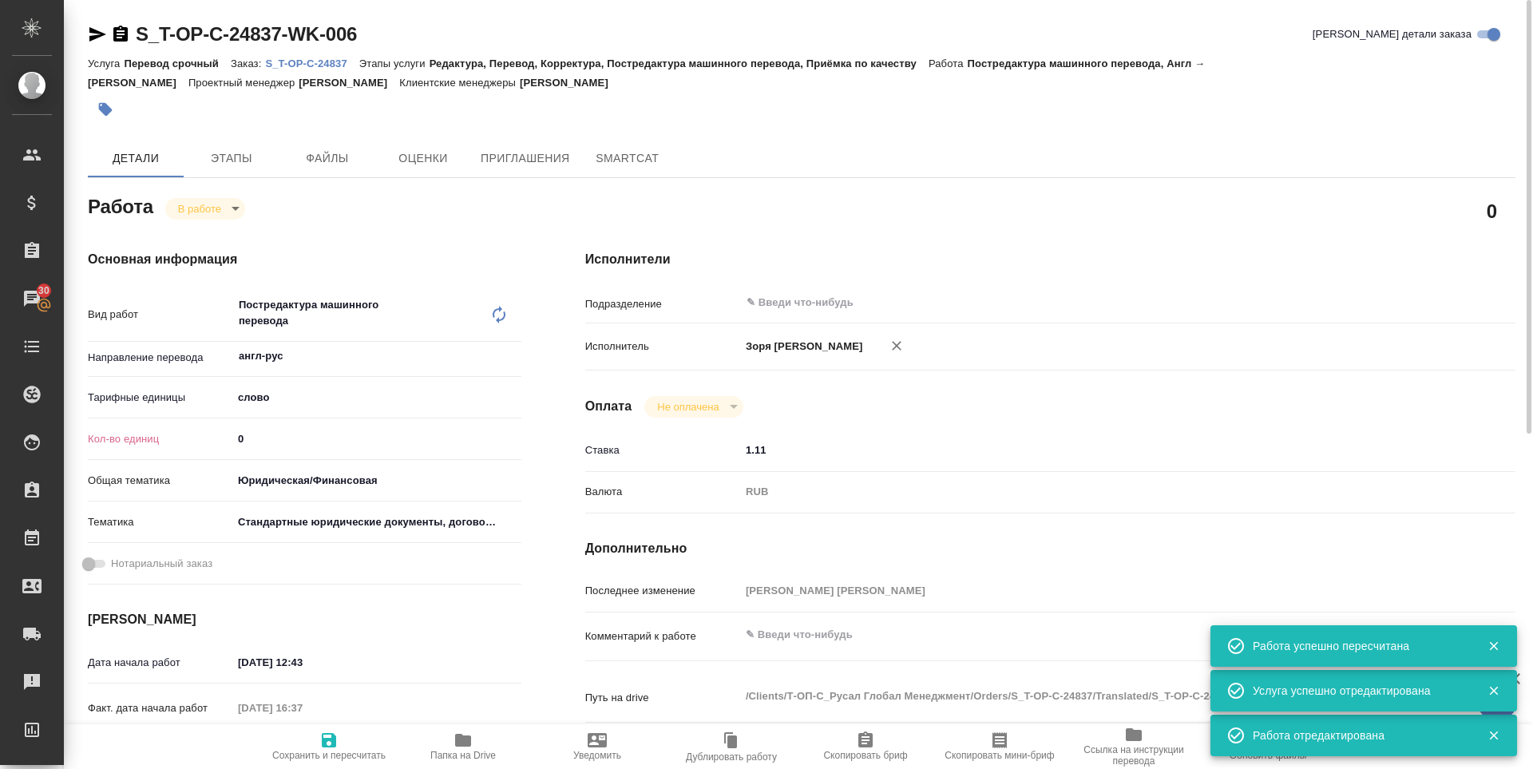
type textarea "x"
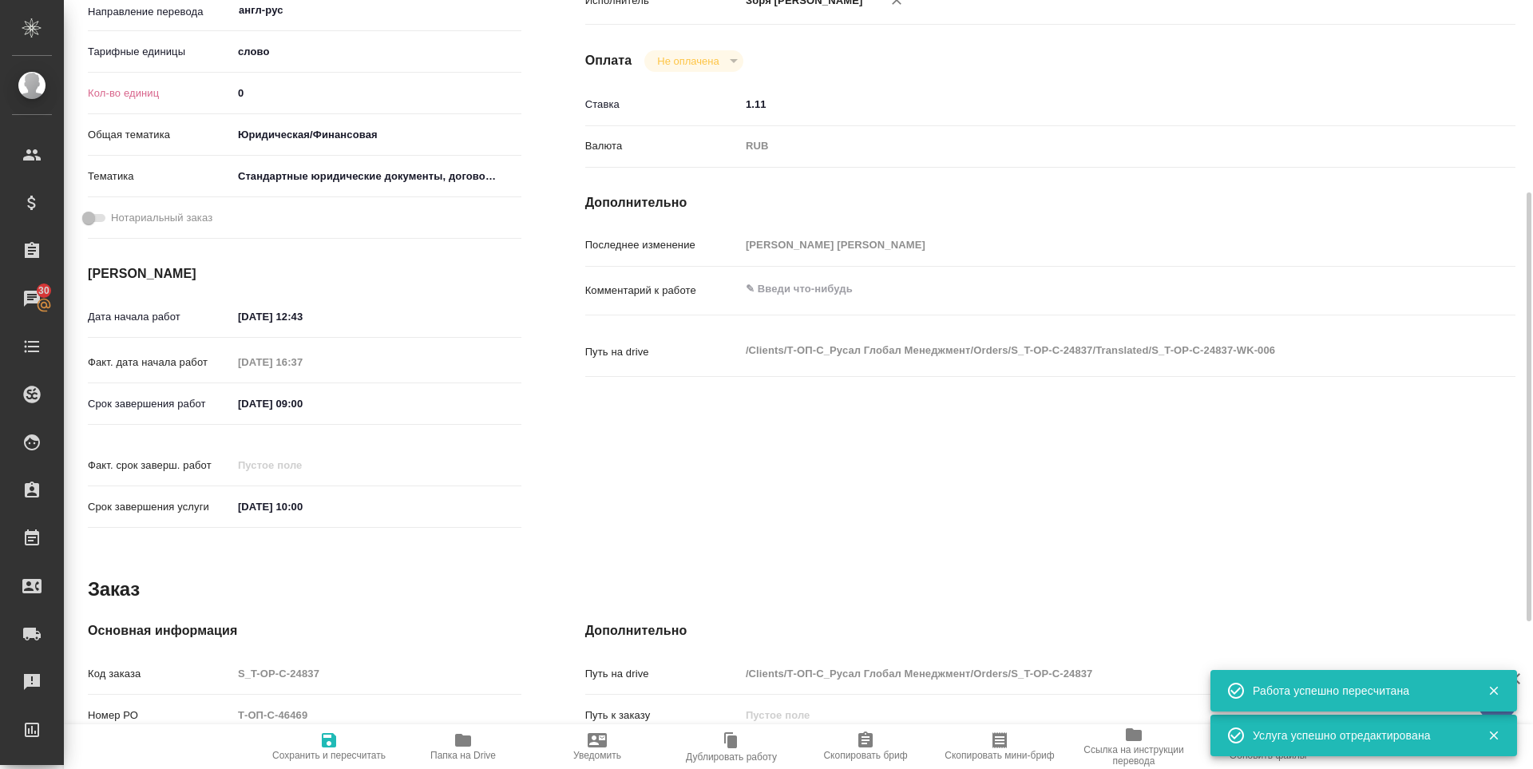
scroll to position [609, 0]
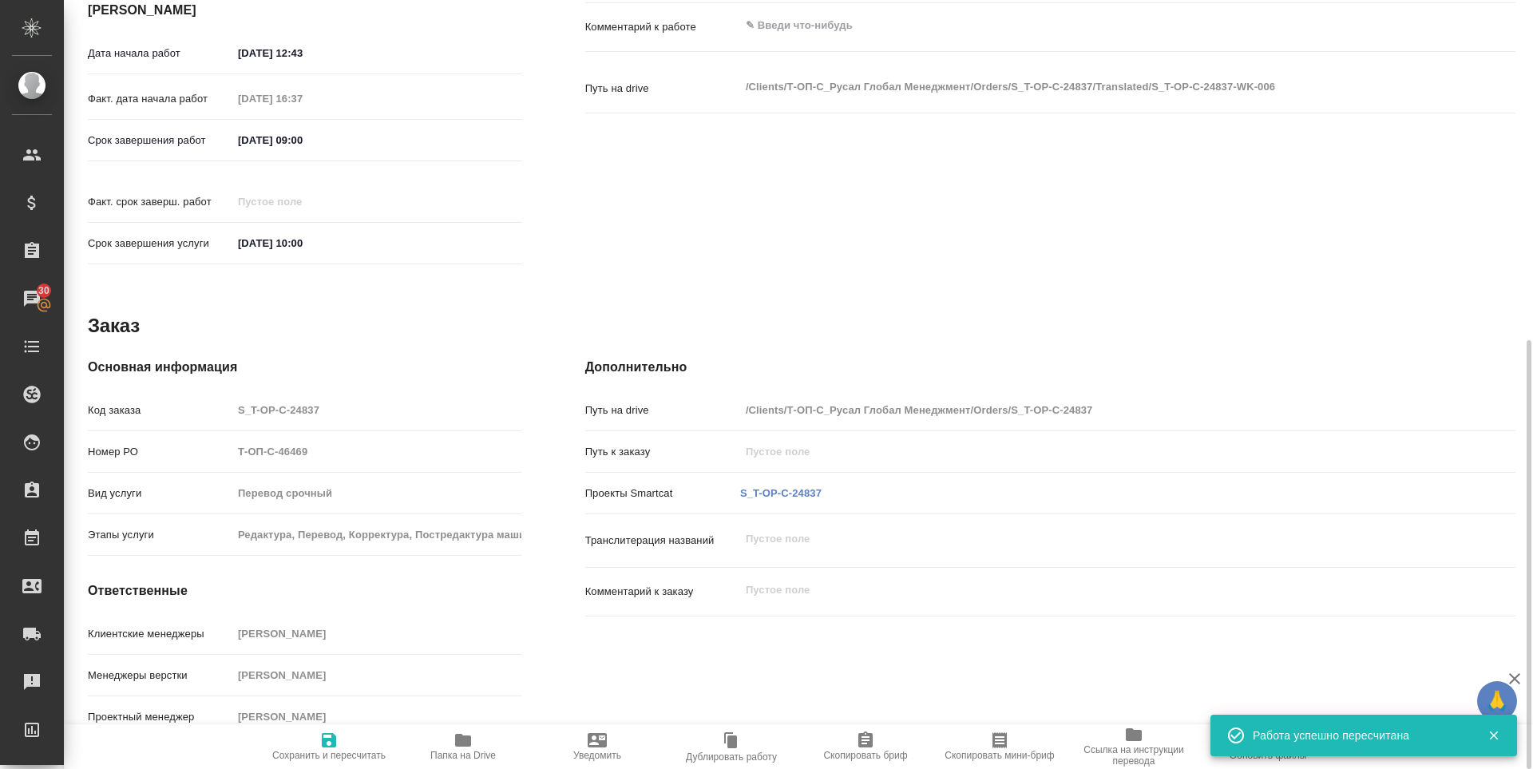
click at [798, 485] on p "S_T-OP-C-24837" at bounding box center [780, 493] width 81 height 16
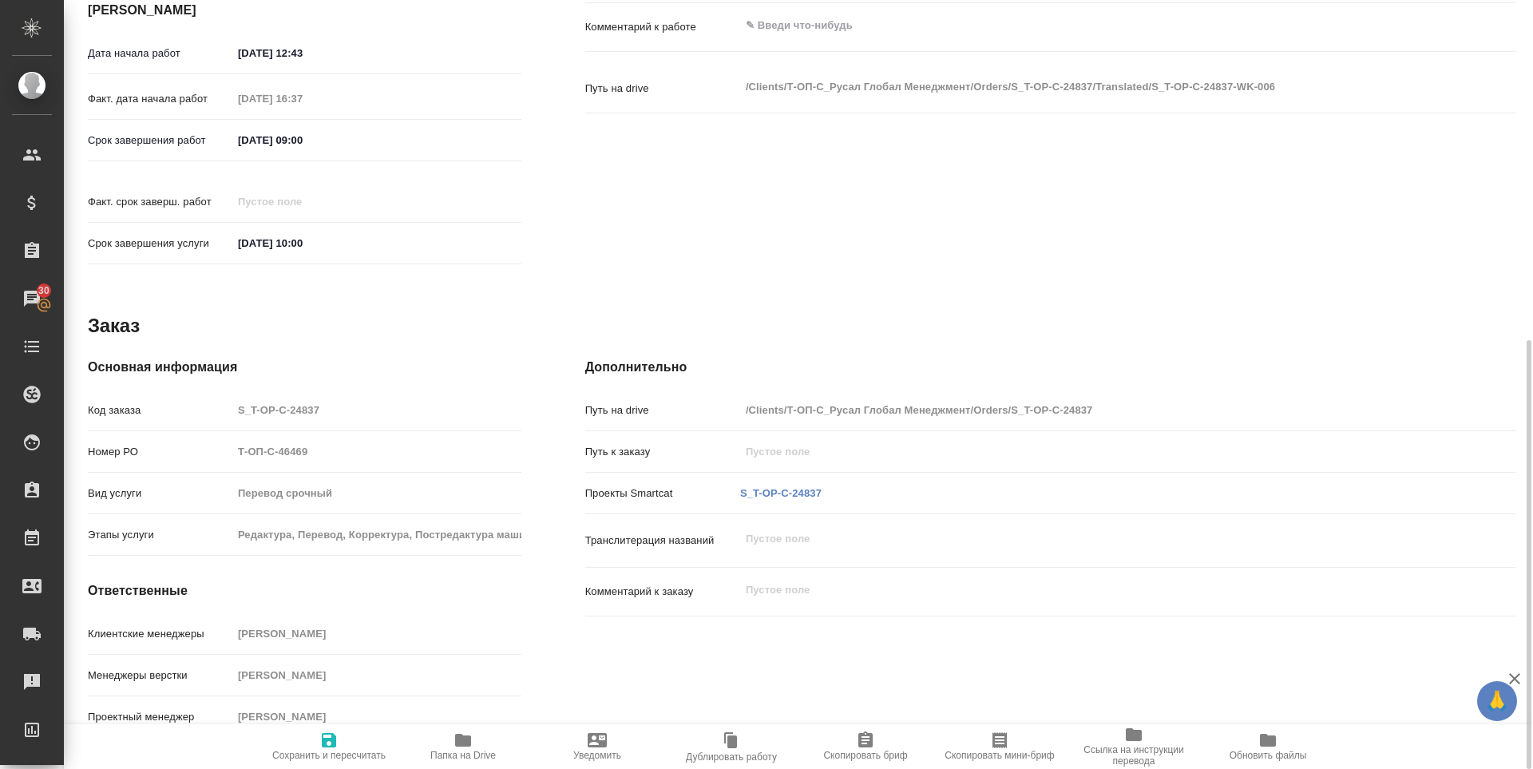
click at [798, 485] on p "S_T-OP-C-24837" at bounding box center [780, 493] width 81 height 16
click at [798, 487] on link "S_T-OP-C-24837" at bounding box center [780, 493] width 81 height 12
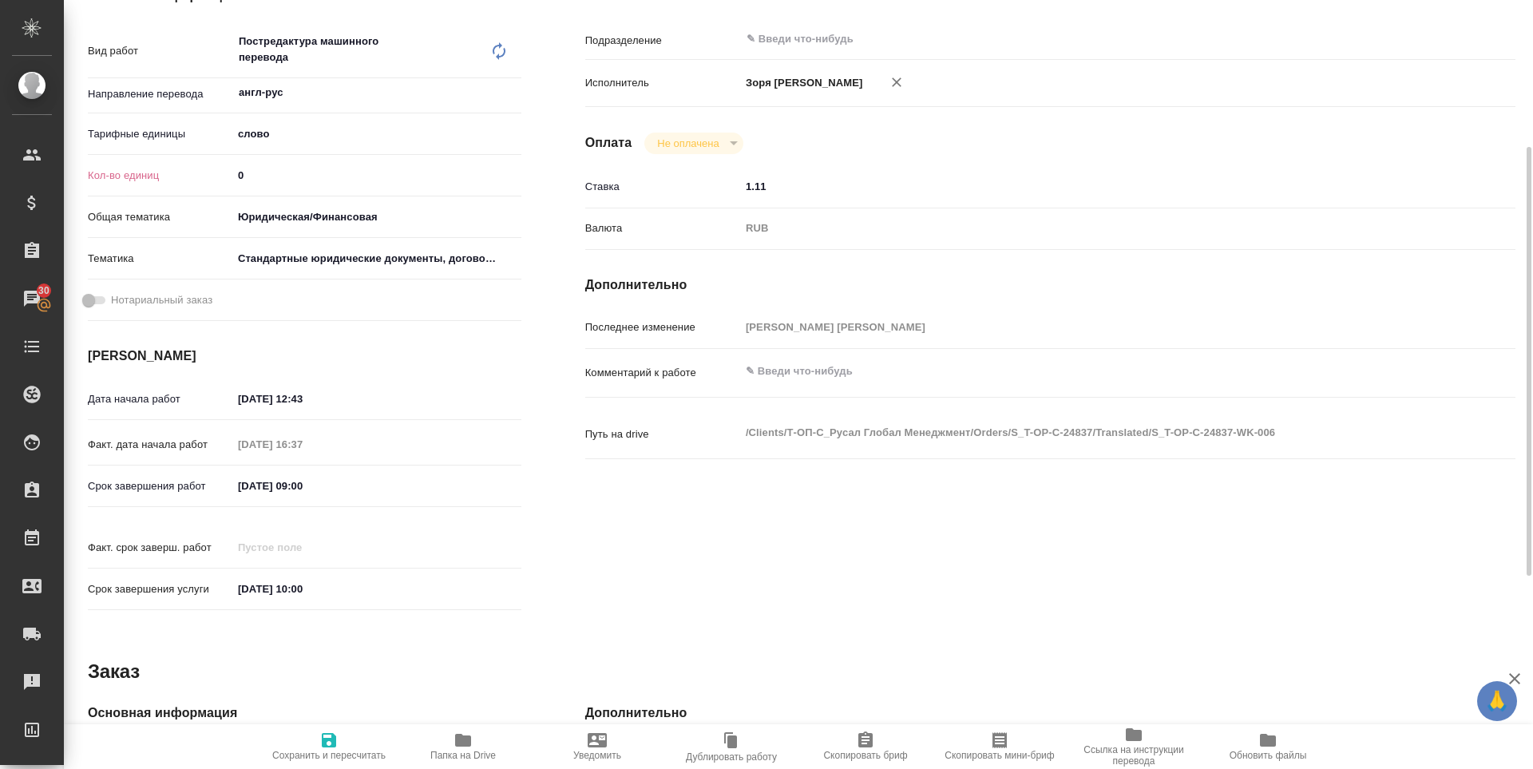
scroll to position [0, 0]
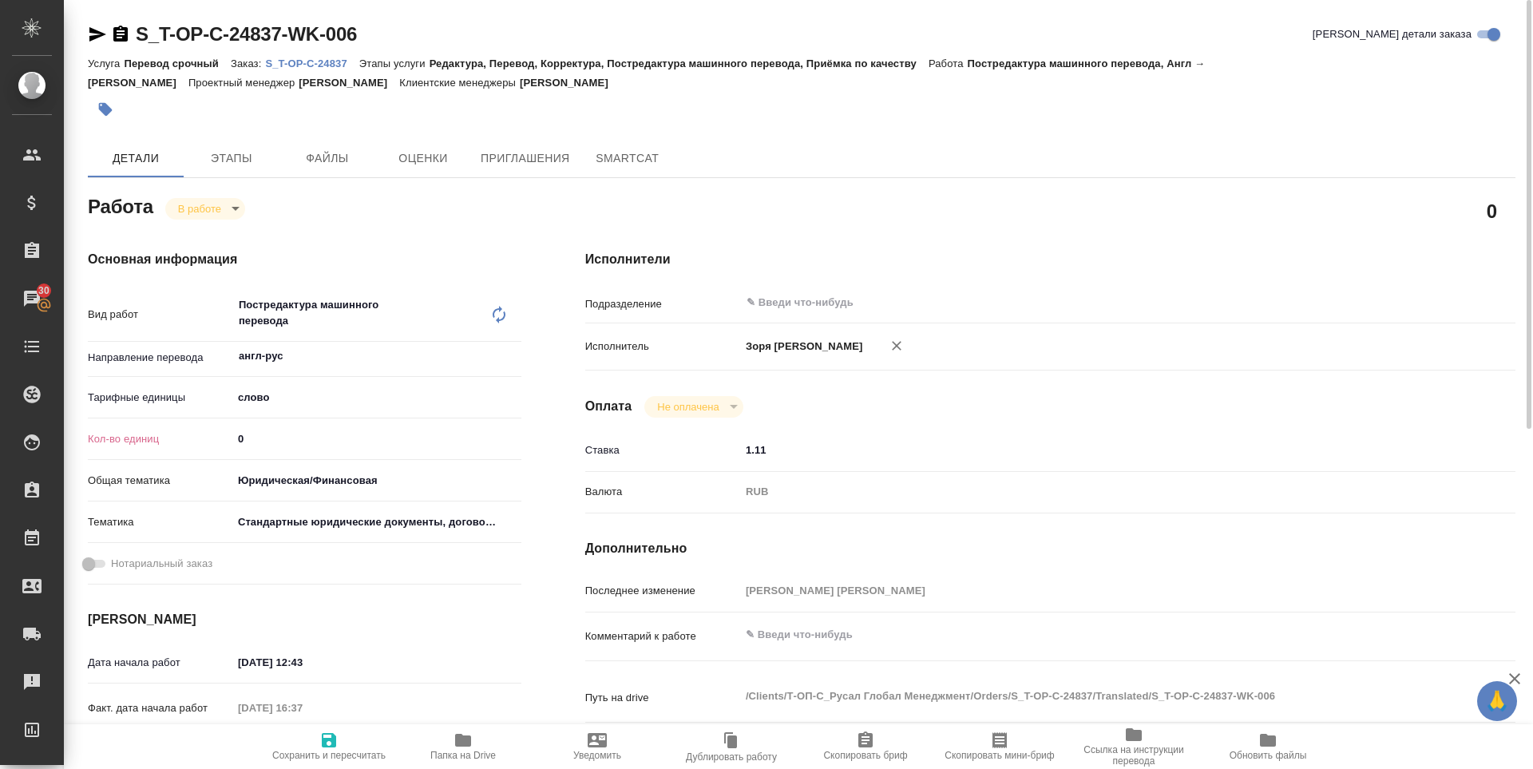
click at [96, 34] on icon "button" at bounding box center [97, 34] width 17 height 14
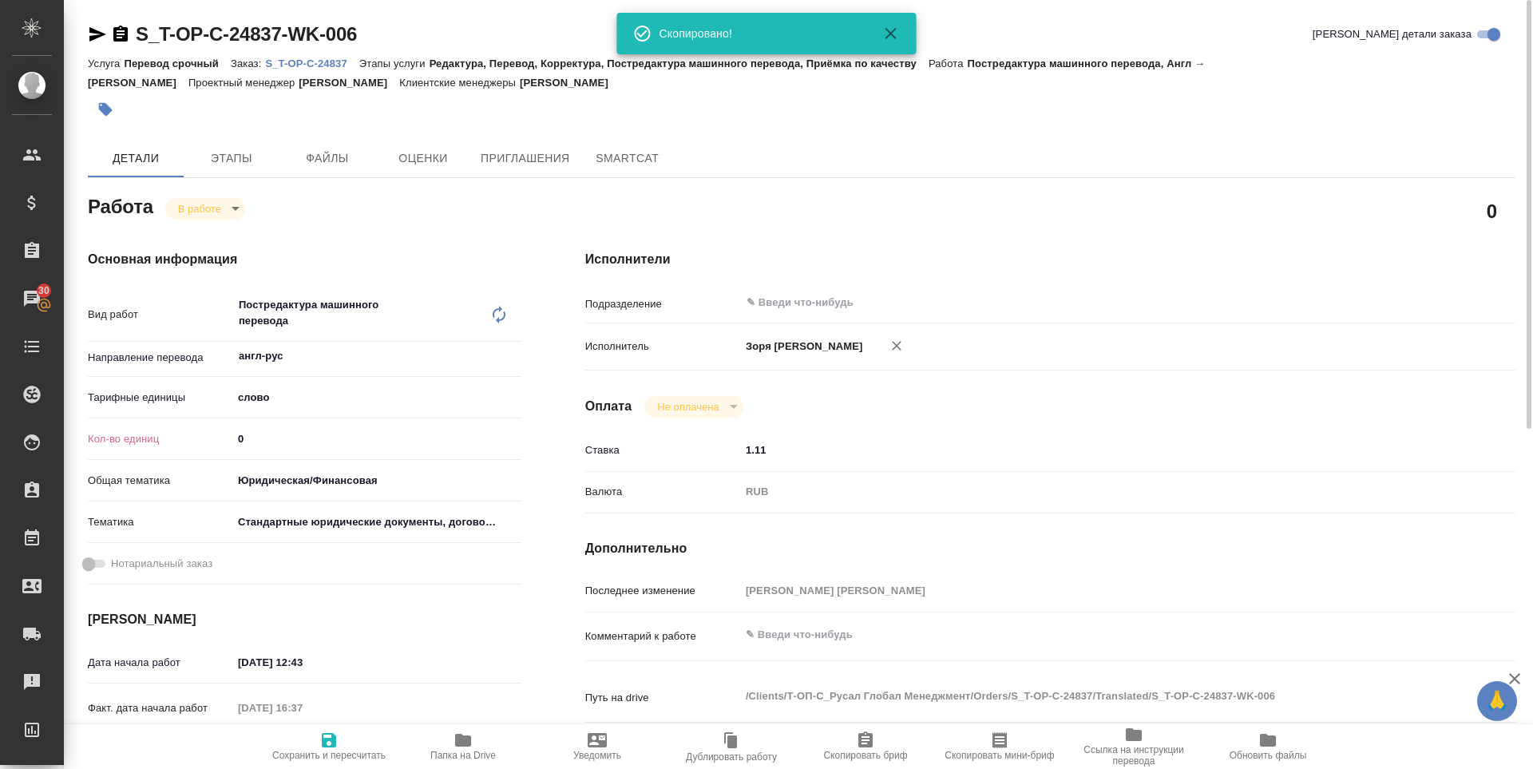
type textarea "x"
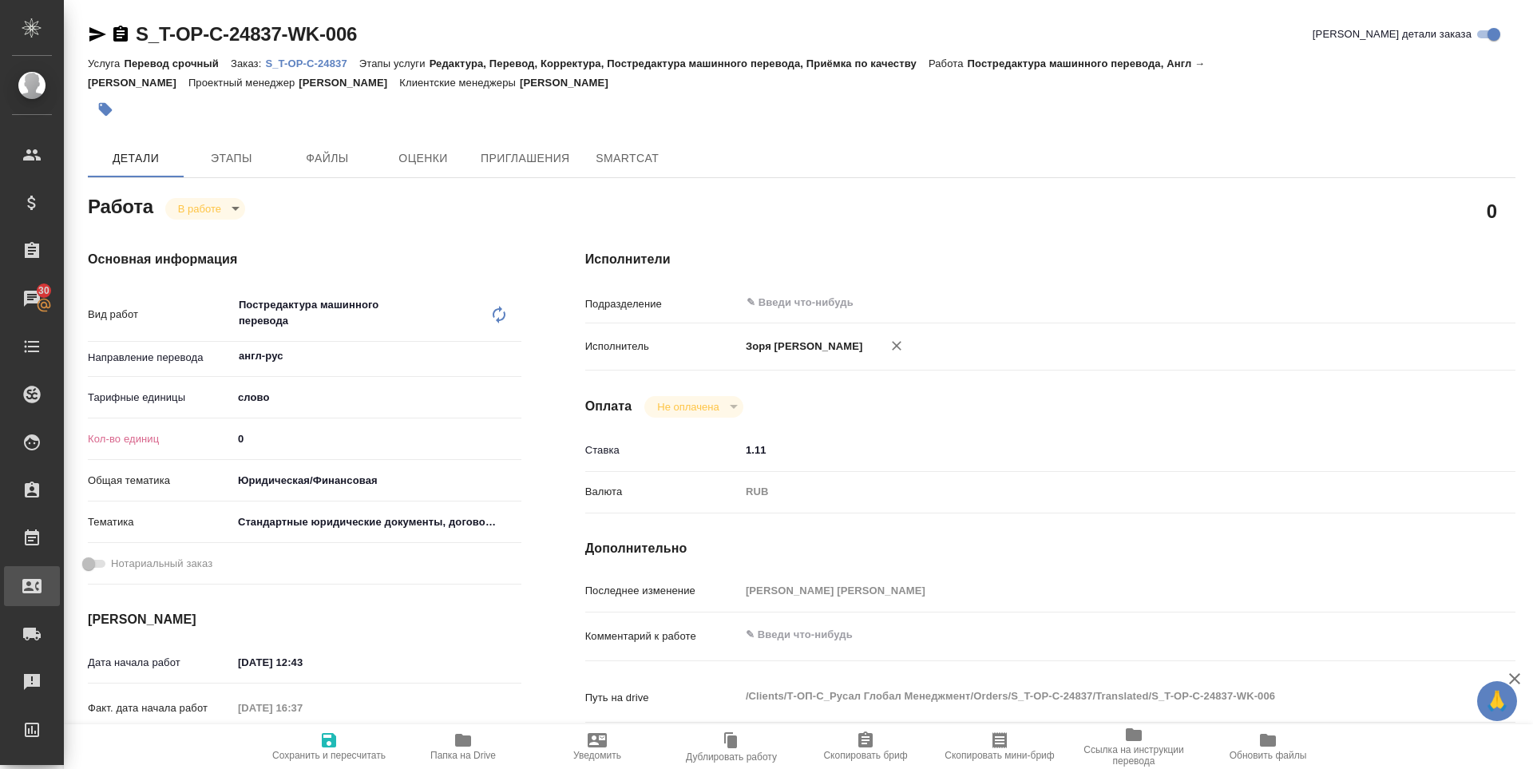
type textarea "x"
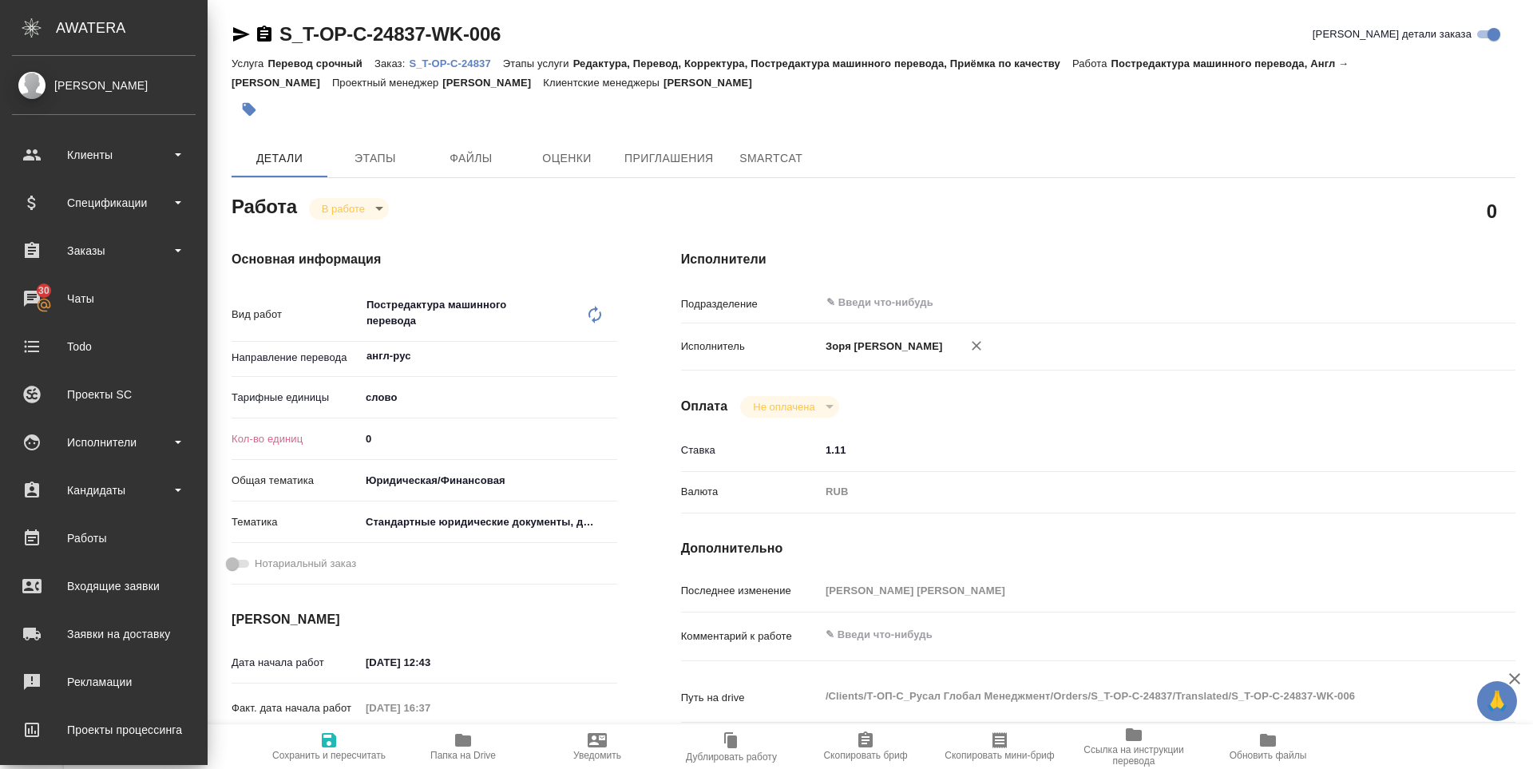
type textarea "x"
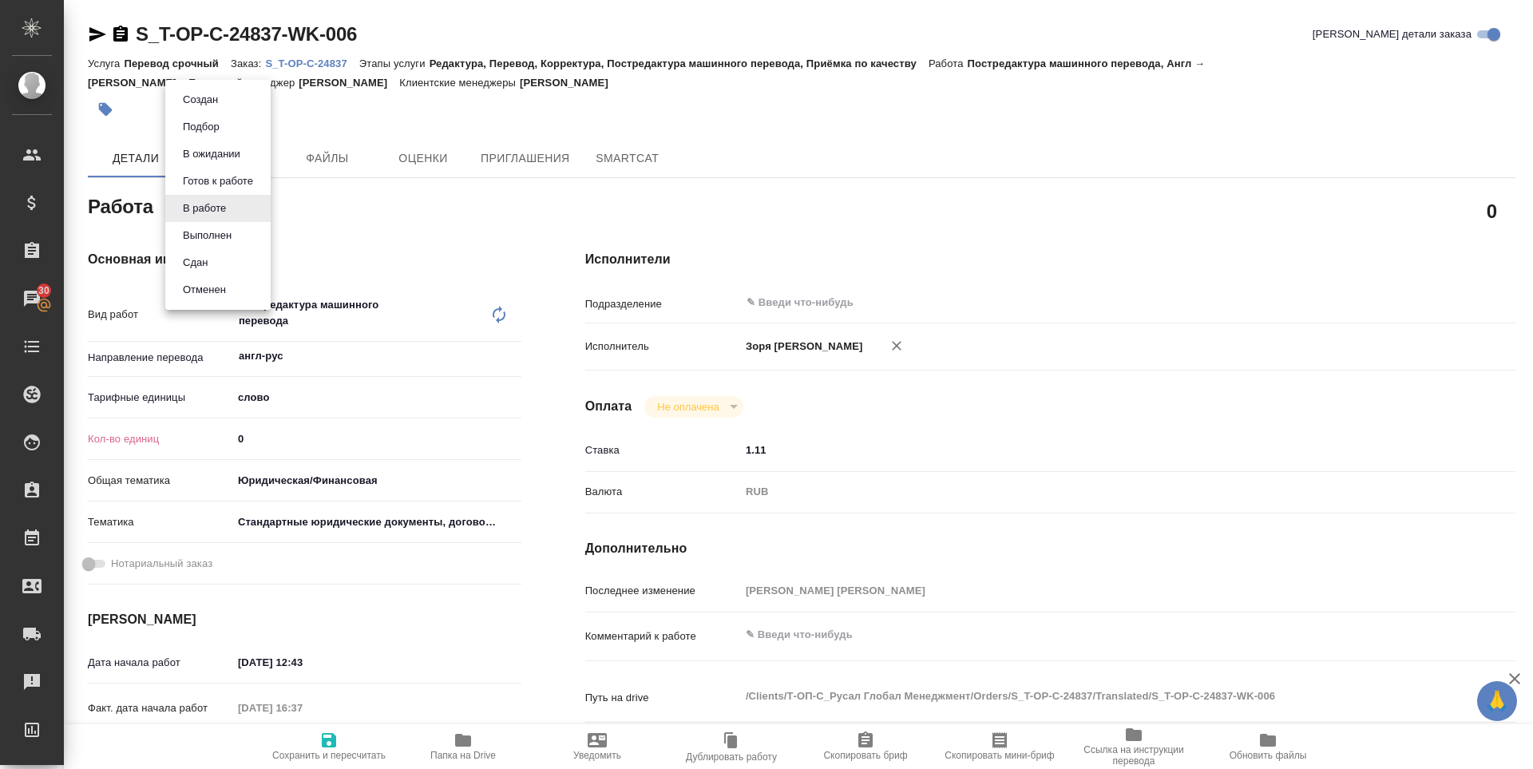
click at [214, 216] on body "🙏 .cls-1 fill:#fff; AWATERA Zoria Tatiana Клиенты Спецификации Заказы 30 Чаты T…" at bounding box center [766, 384] width 1533 height 769
click at [212, 233] on button "Выполнен" at bounding box center [207, 236] width 58 height 18
type textarea "x"
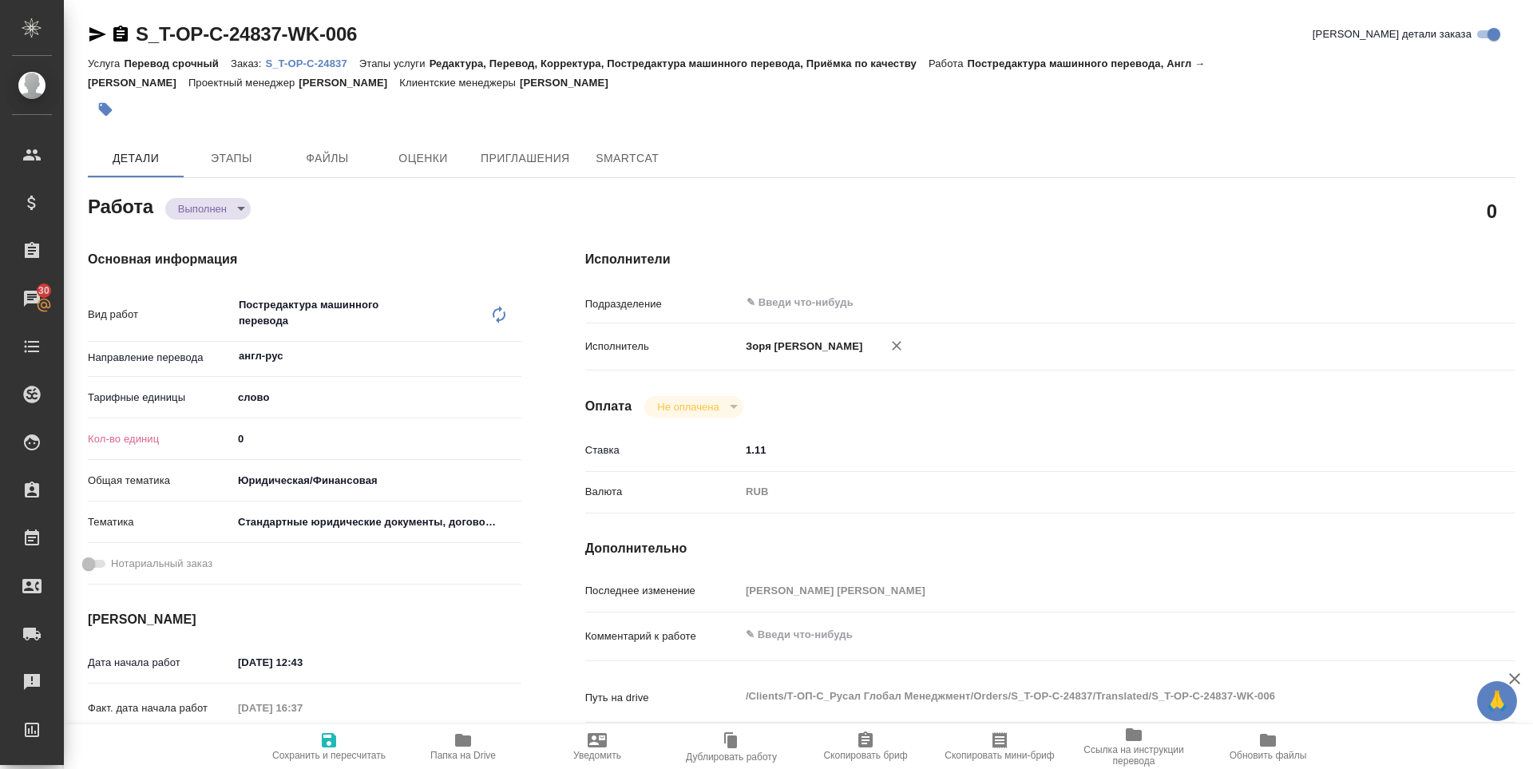
type textarea "x"
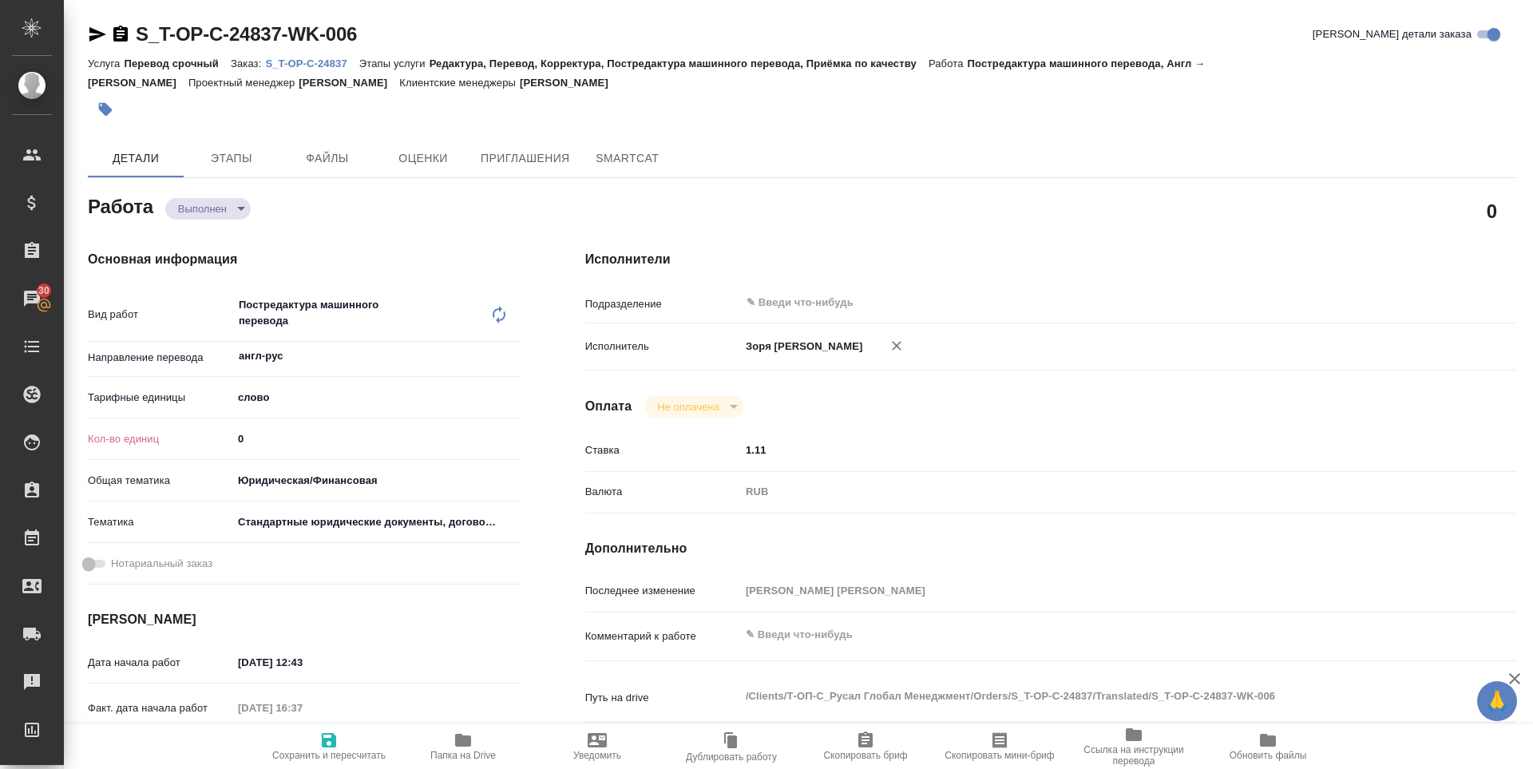
type textarea "x"
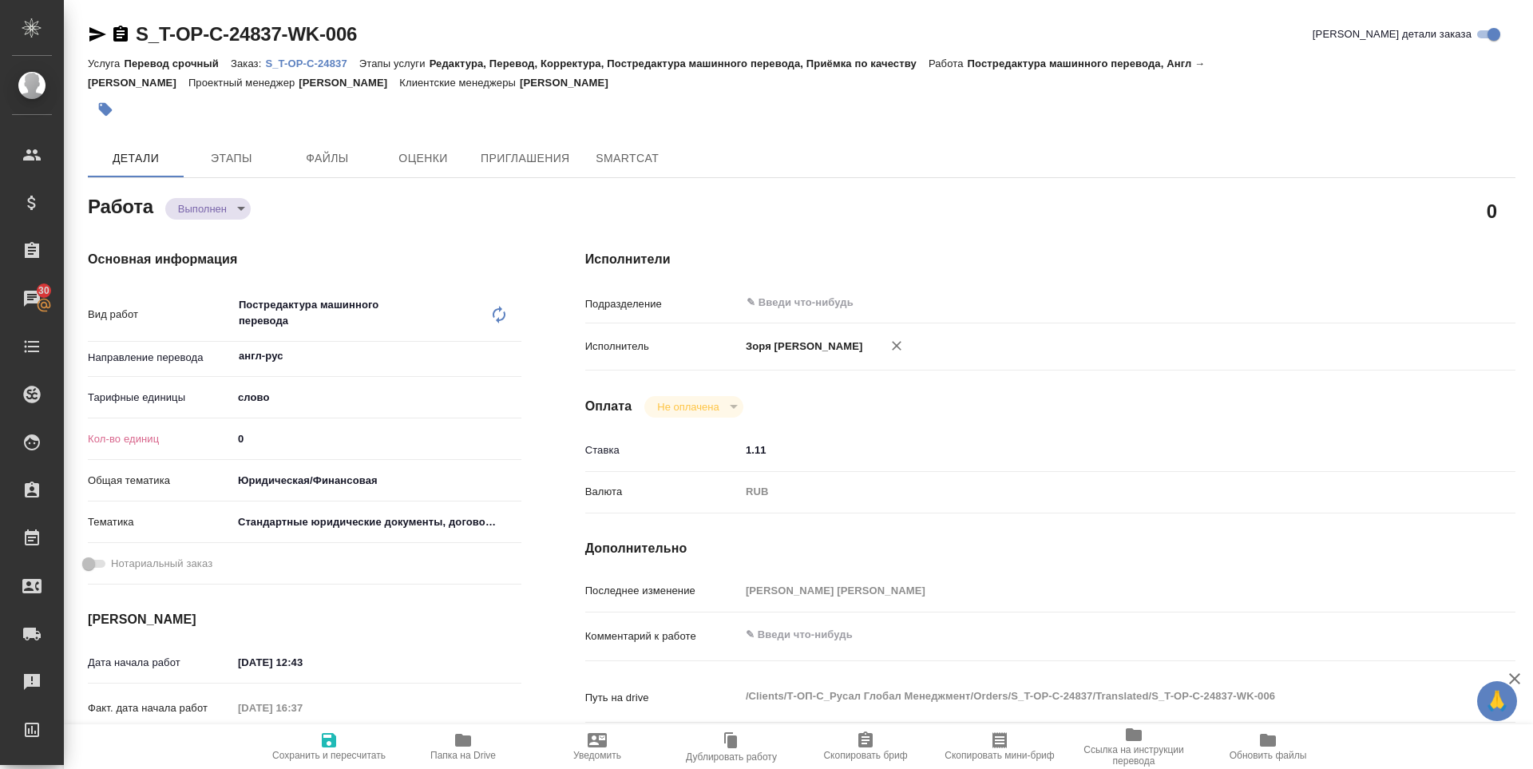
type textarea "x"
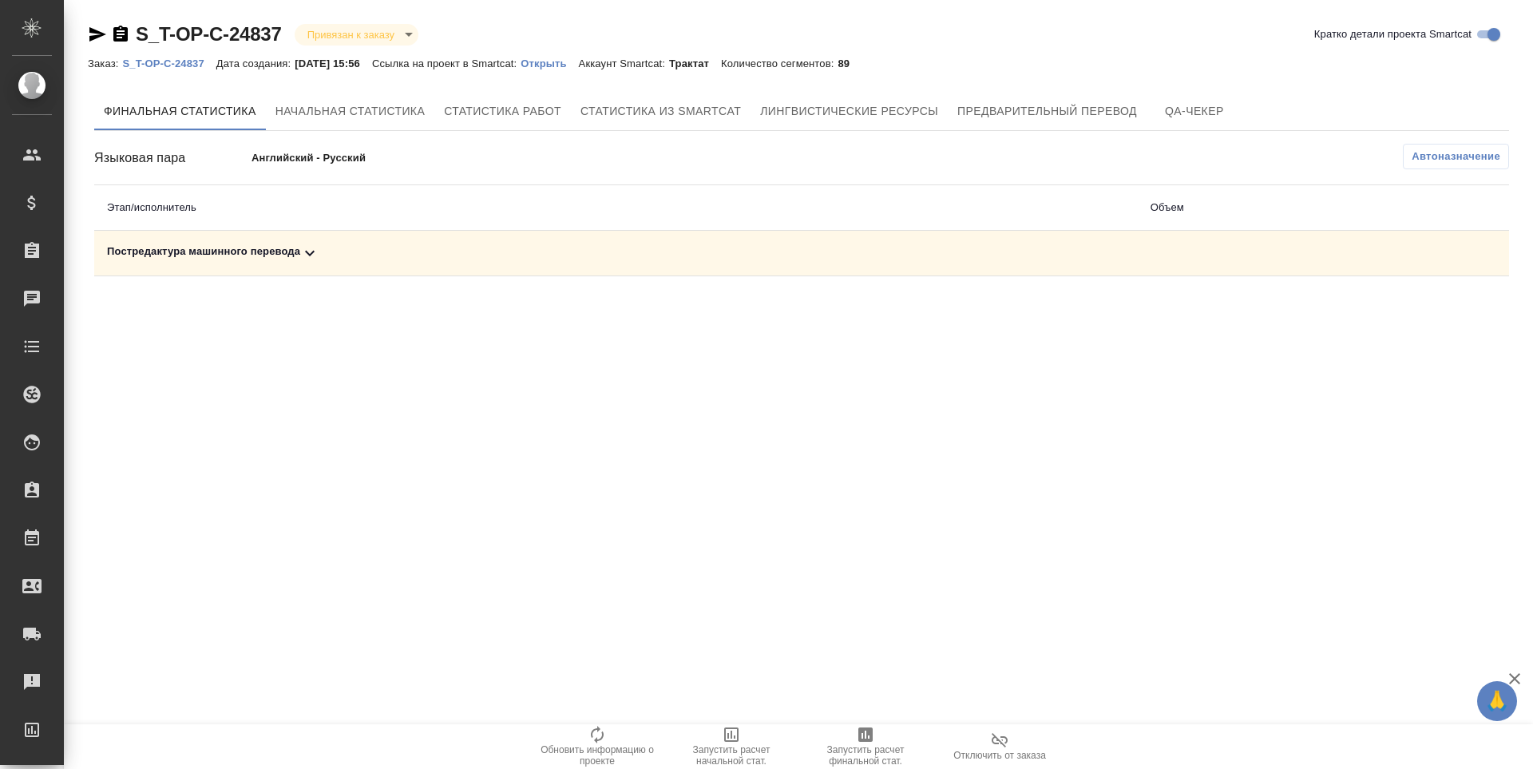
click at [278, 249] on div "Постредактура машинного перевода" at bounding box center [616, 252] width 1018 height 19
click at [1433, 322] on button "button" at bounding box center [1438, 308] width 38 height 38
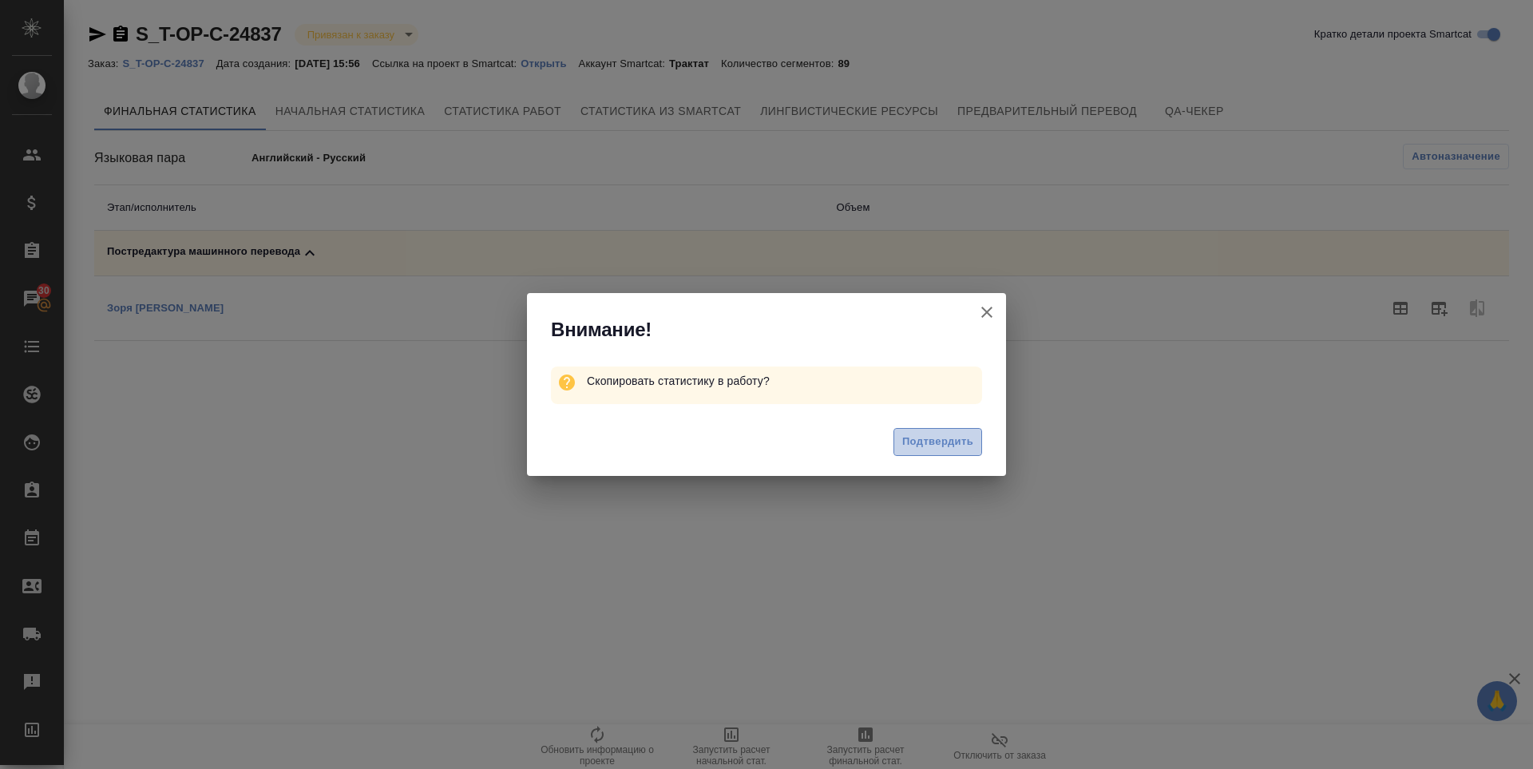
click at [952, 445] on span "Подтвердить" at bounding box center [937, 442] width 71 height 18
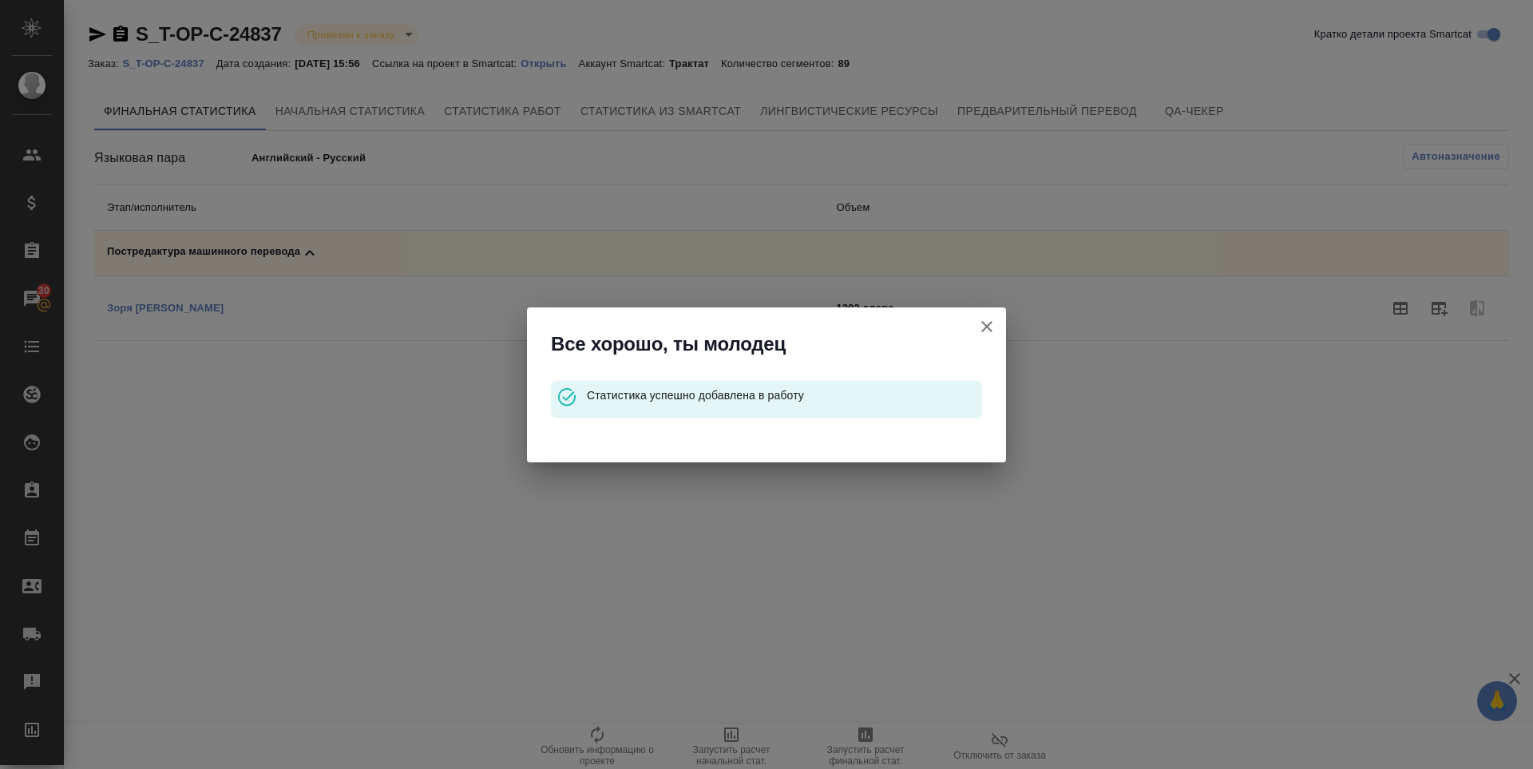
click at [981, 328] on icon "button" at bounding box center [986, 326] width 19 height 19
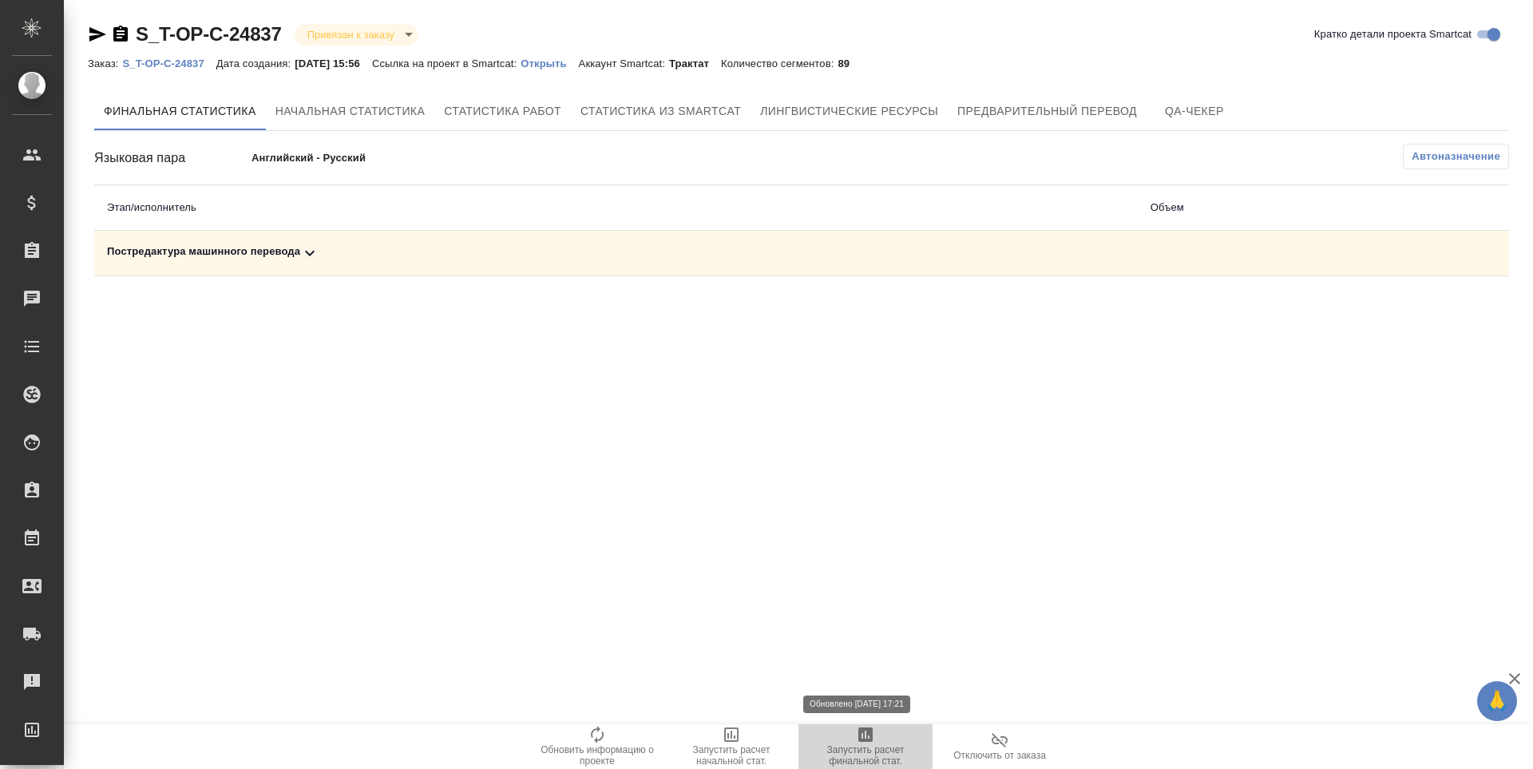
click at [869, 743] on icon "button" at bounding box center [865, 734] width 19 height 19
click at [238, 233] on td "Постредактура машинного перевода" at bounding box center [615, 254] width 1043 height 46
click at [239, 253] on div "Постредактура машинного перевода" at bounding box center [616, 252] width 1018 height 19
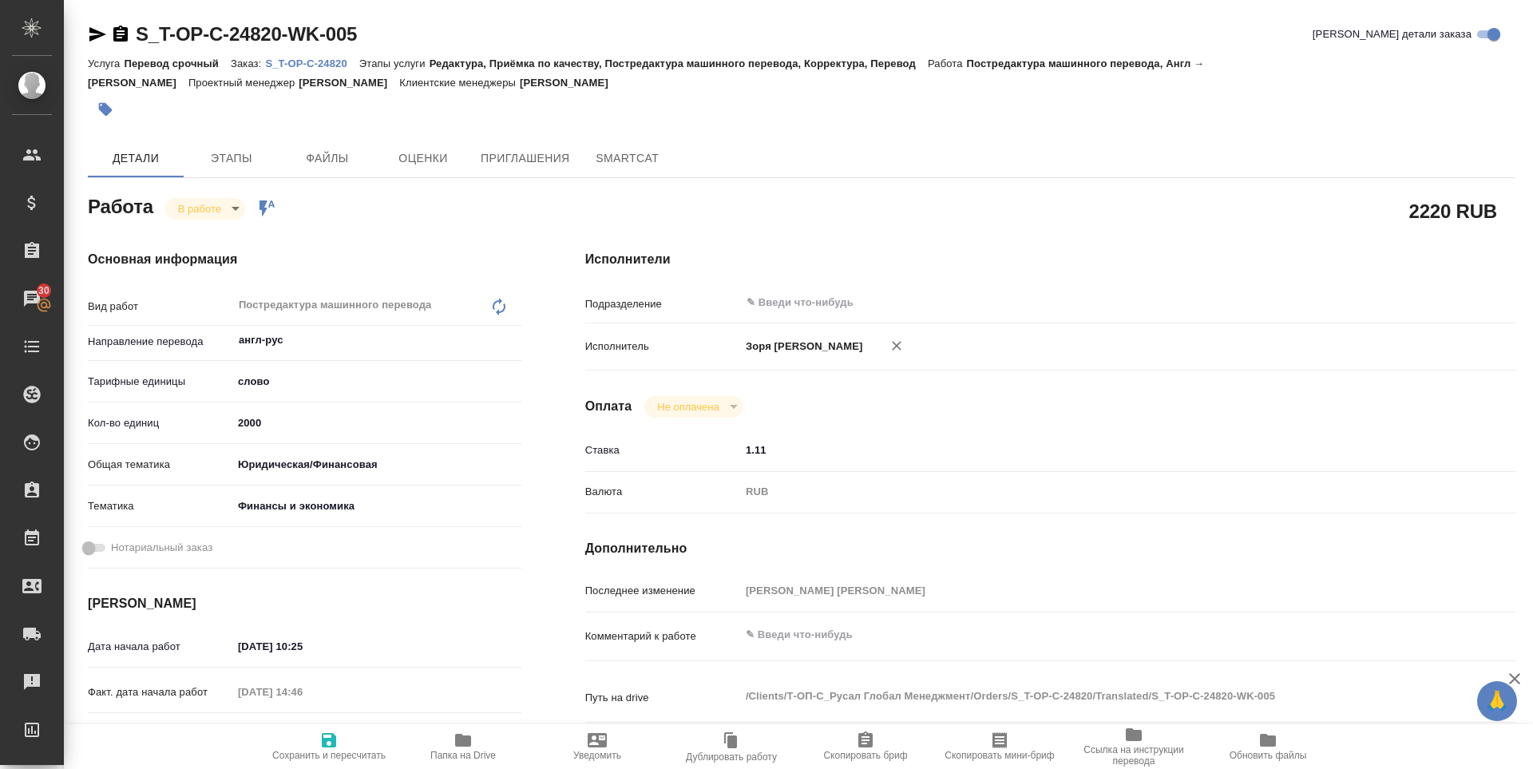
click at [461, 753] on span "Папка на Drive" at bounding box center [462, 755] width 65 height 11
